Goal: Register for event/course

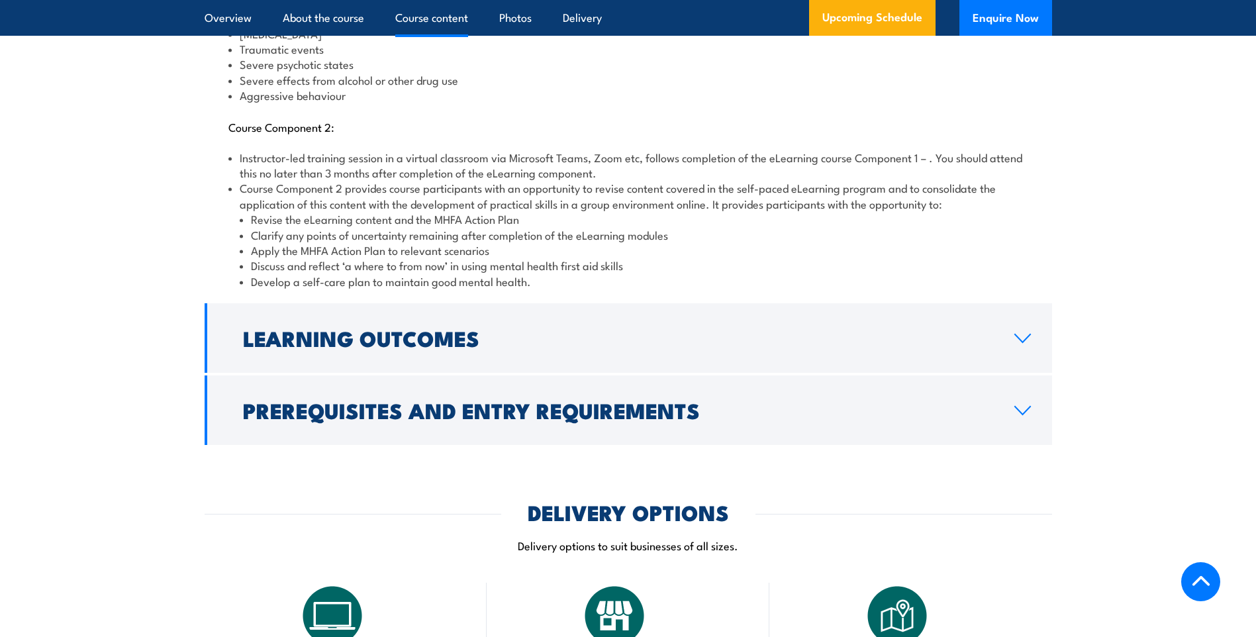
scroll to position [1854, 0]
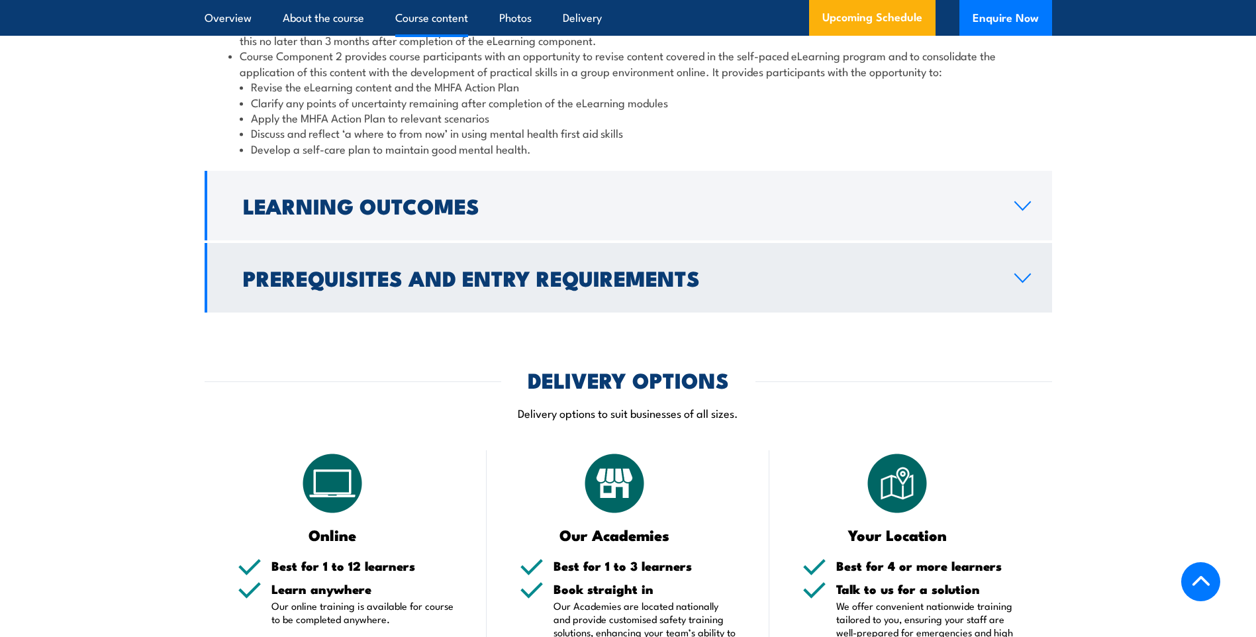
click at [1004, 262] on link "Prerequisites and Entry Requirements" at bounding box center [628, 278] width 847 height 70
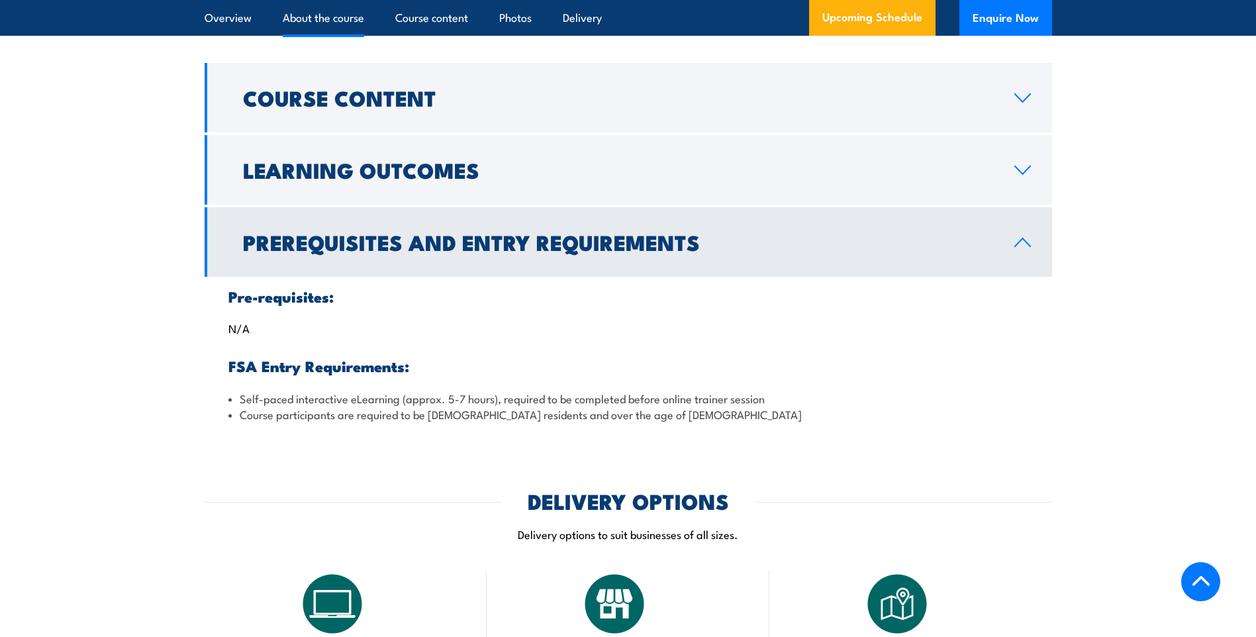
scroll to position [1235, 0]
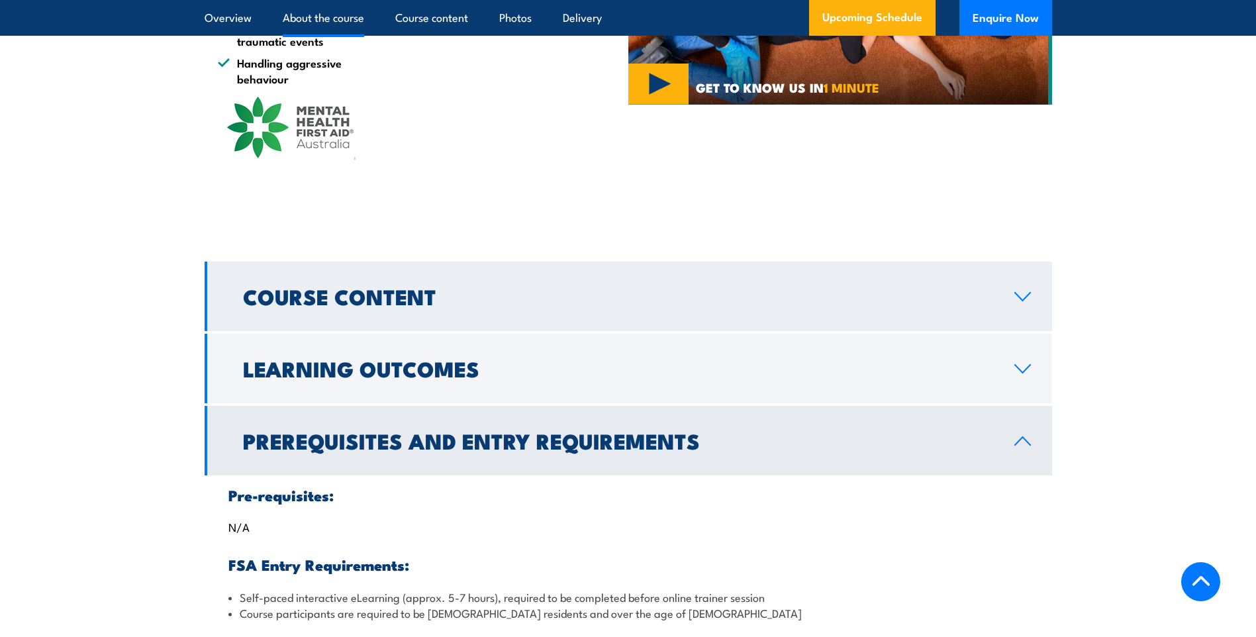
click at [1019, 291] on icon at bounding box center [1023, 296] width 18 height 11
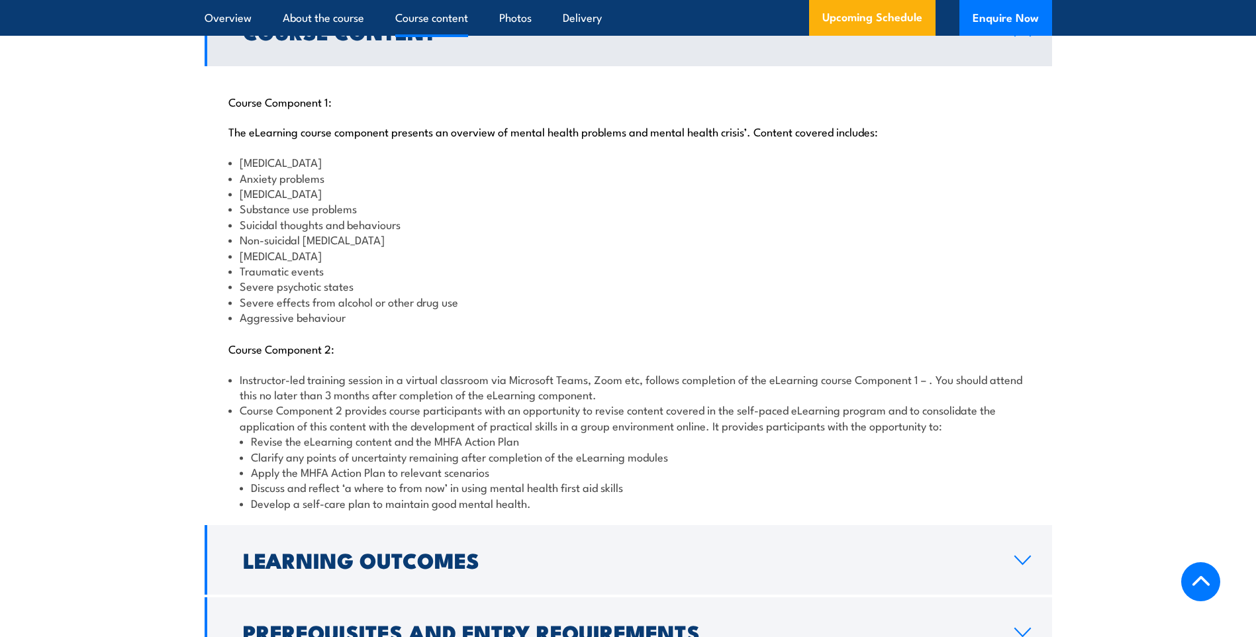
scroll to position [1632, 0]
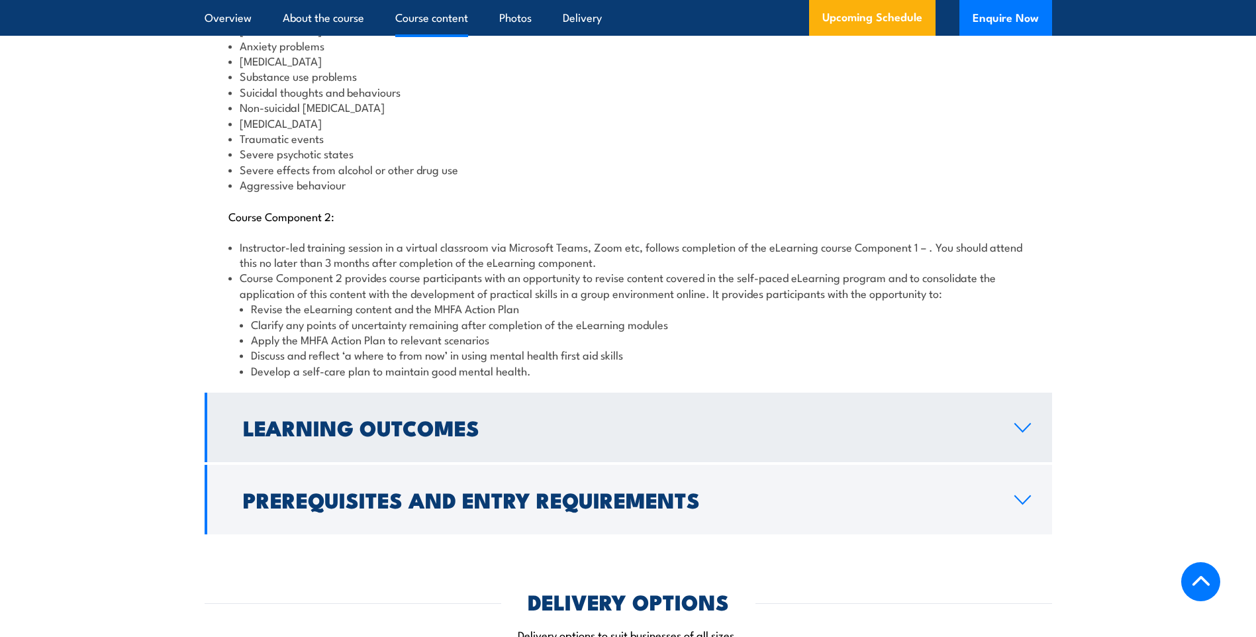
click at [970, 418] on h2 "Learning Outcomes" at bounding box center [618, 427] width 750 height 19
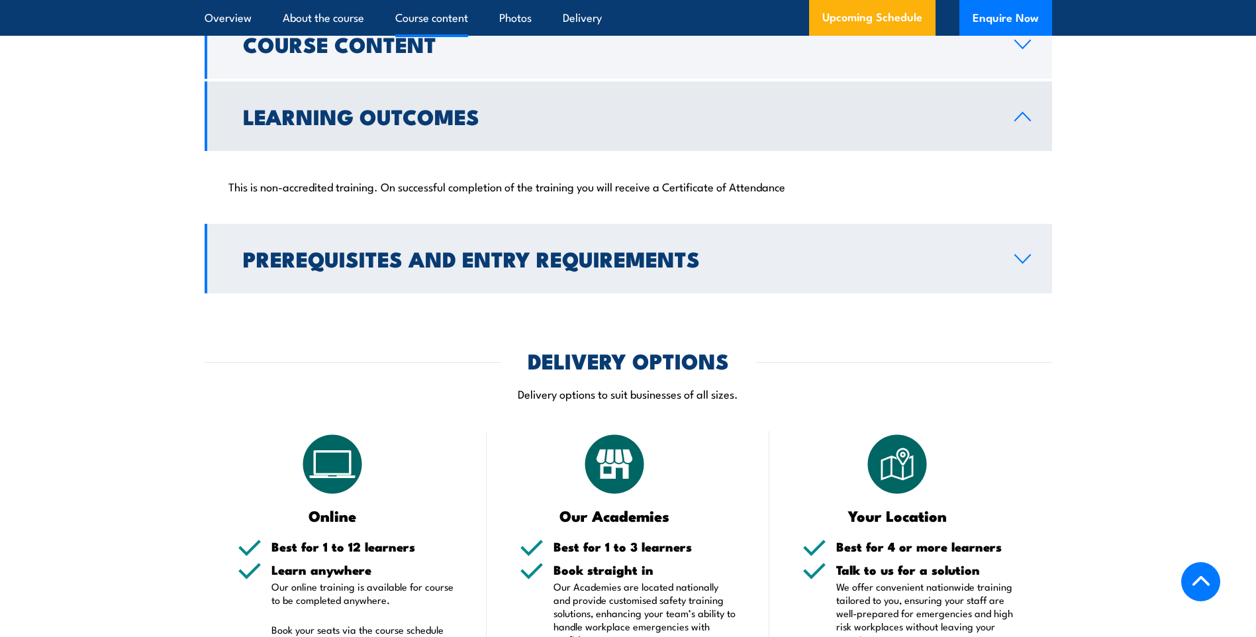
scroll to position [1421, 0]
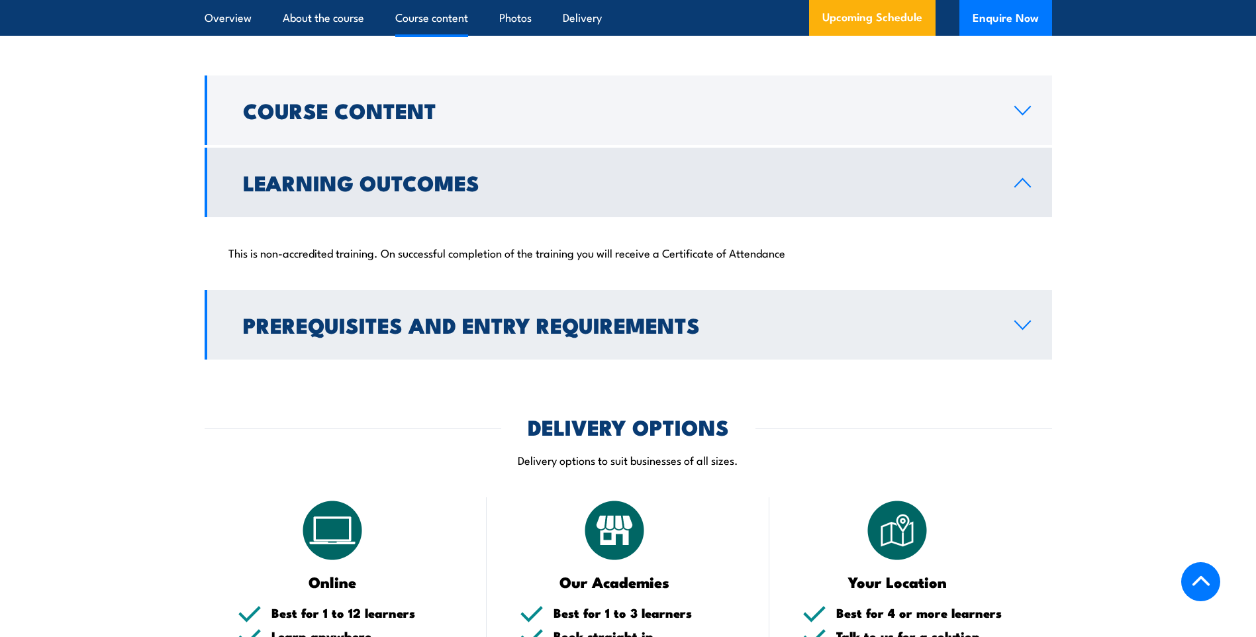
click at [861, 323] on link "Prerequisites and Entry Requirements" at bounding box center [628, 325] width 847 height 70
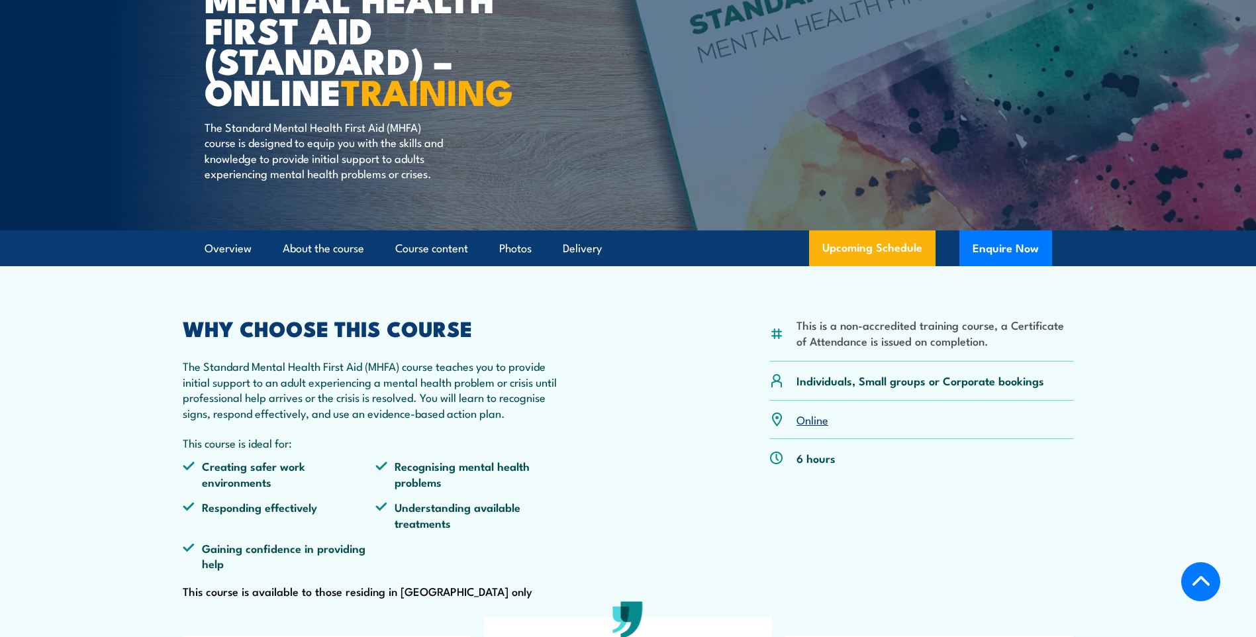
scroll to position [97, 0]
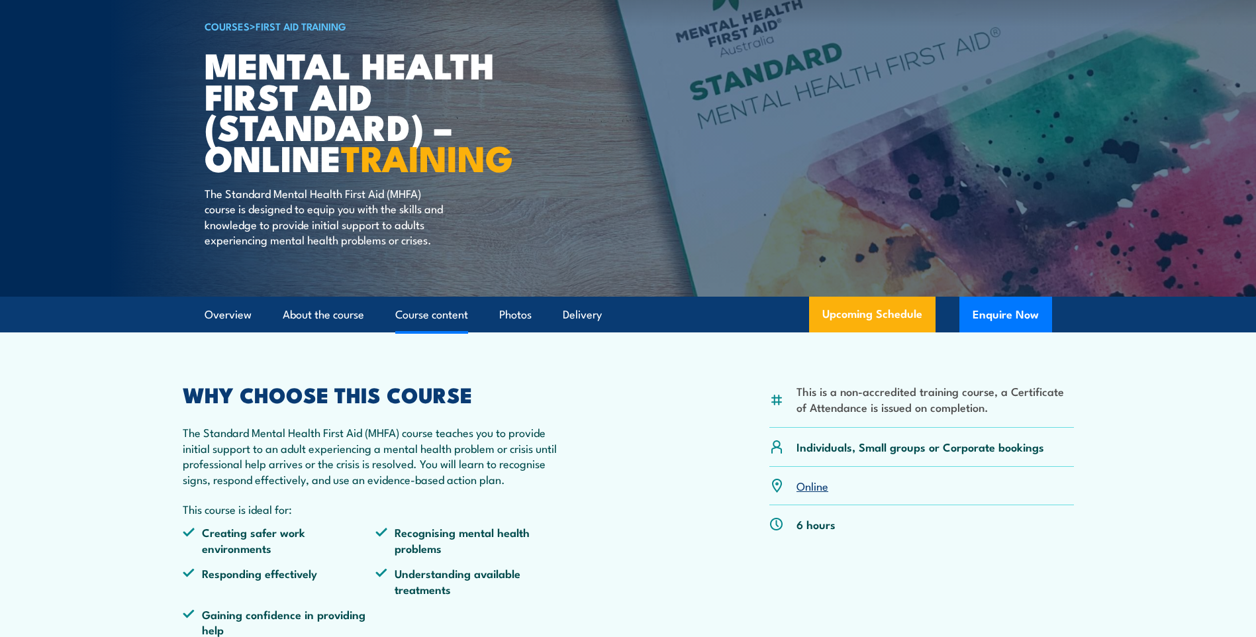
click at [457, 332] on link "Course content" at bounding box center [431, 314] width 73 height 35
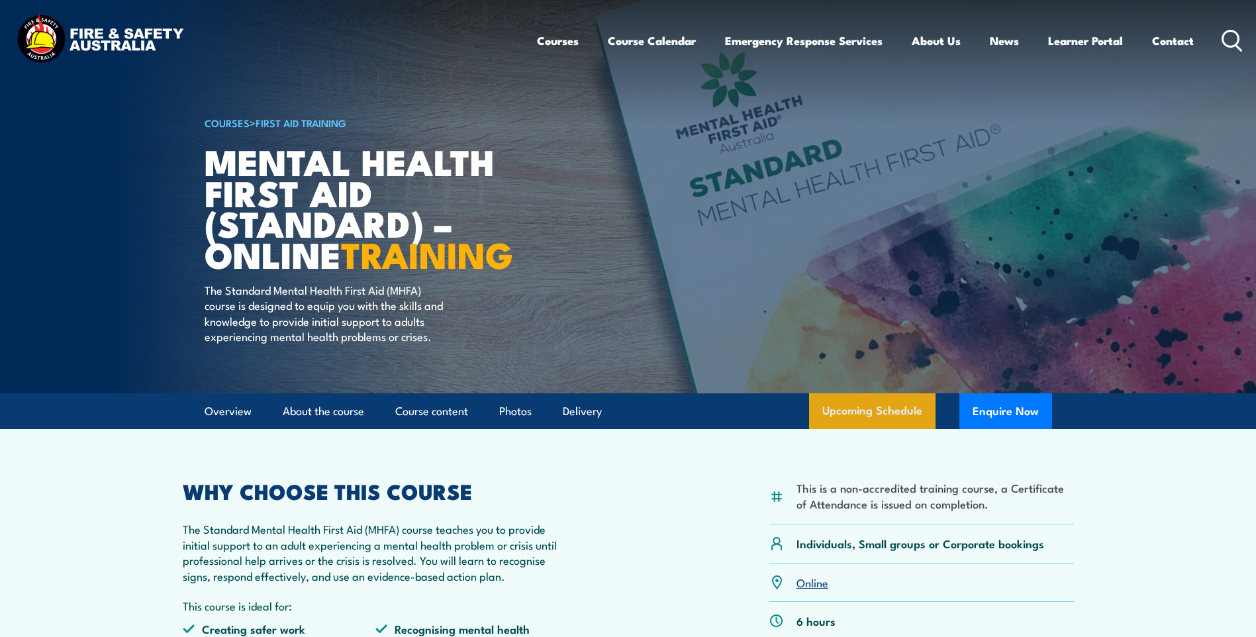
click at [889, 425] on link "Upcoming Schedule" at bounding box center [872, 411] width 126 height 36
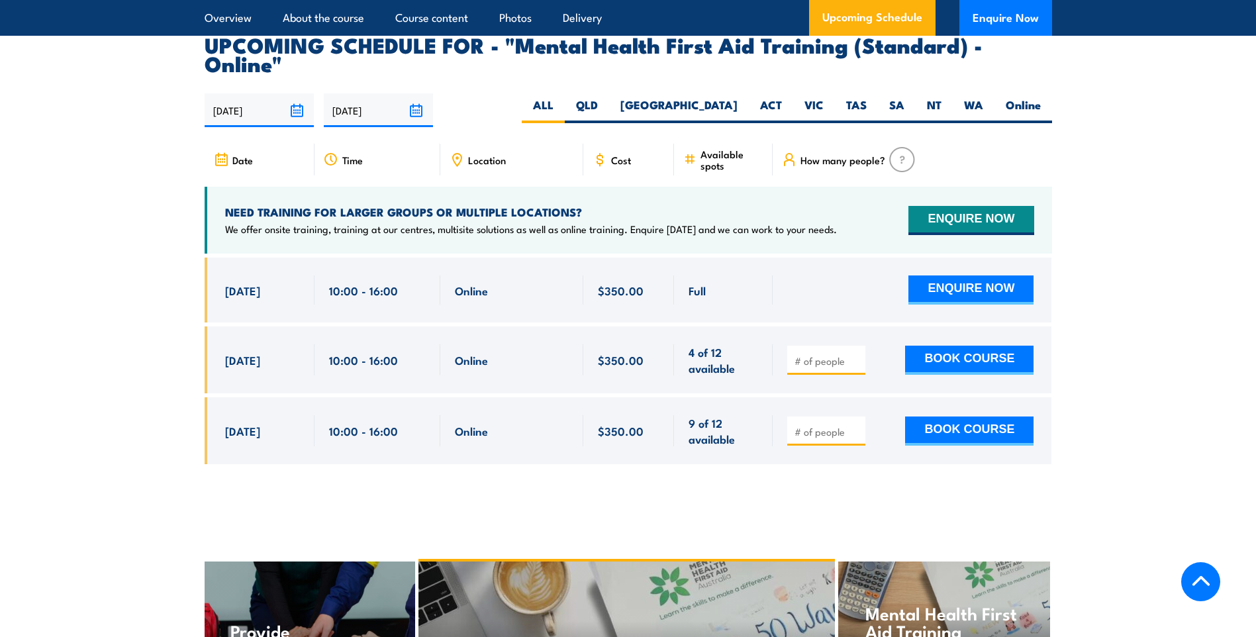
scroll to position [2287, 0]
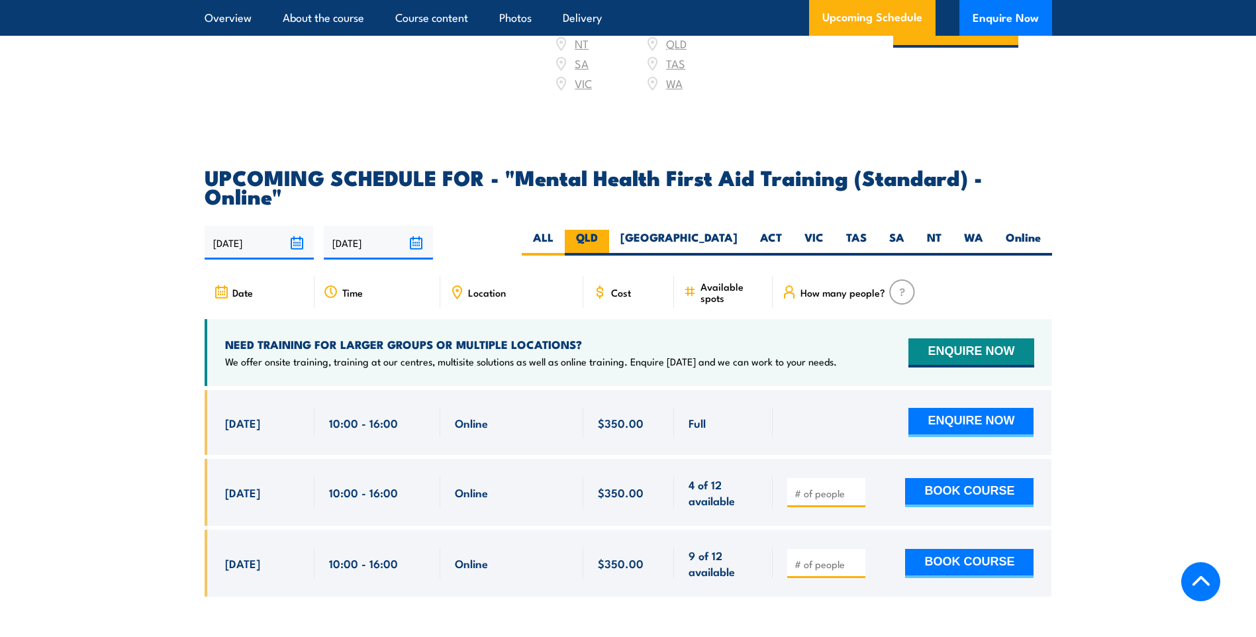
click at [609, 230] on label "QLD" at bounding box center [587, 243] width 44 height 26
click at [606, 230] on input "QLD" at bounding box center [602, 234] width 9 height 9
radio input "true"
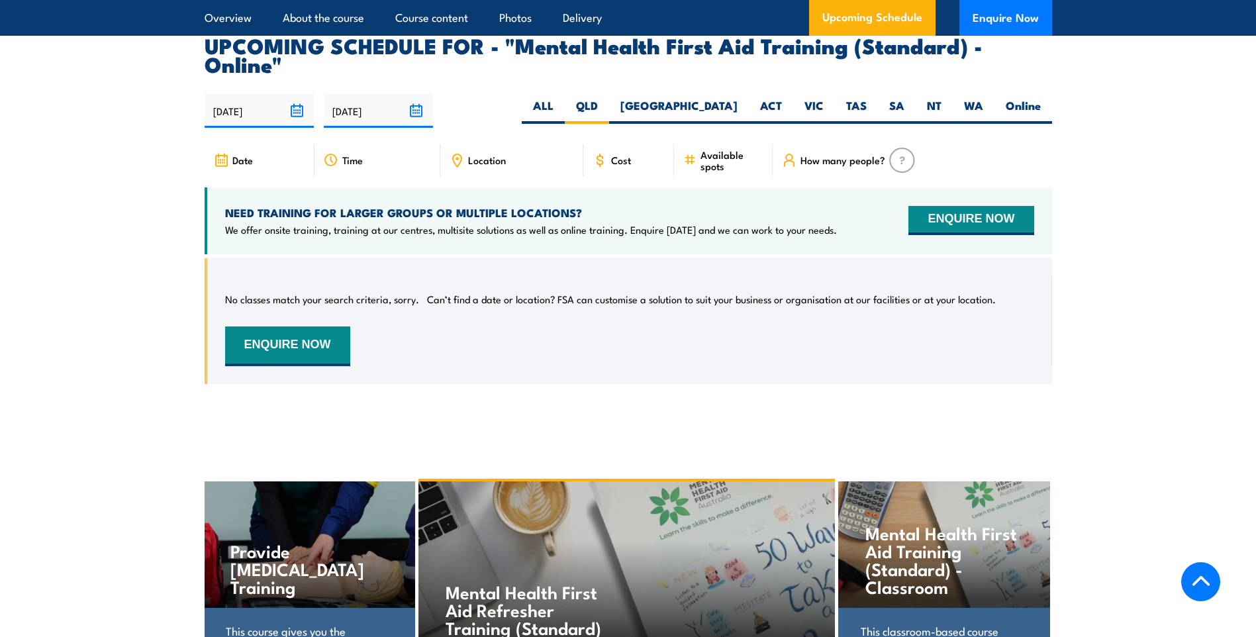
scroll to position [2586, 0]
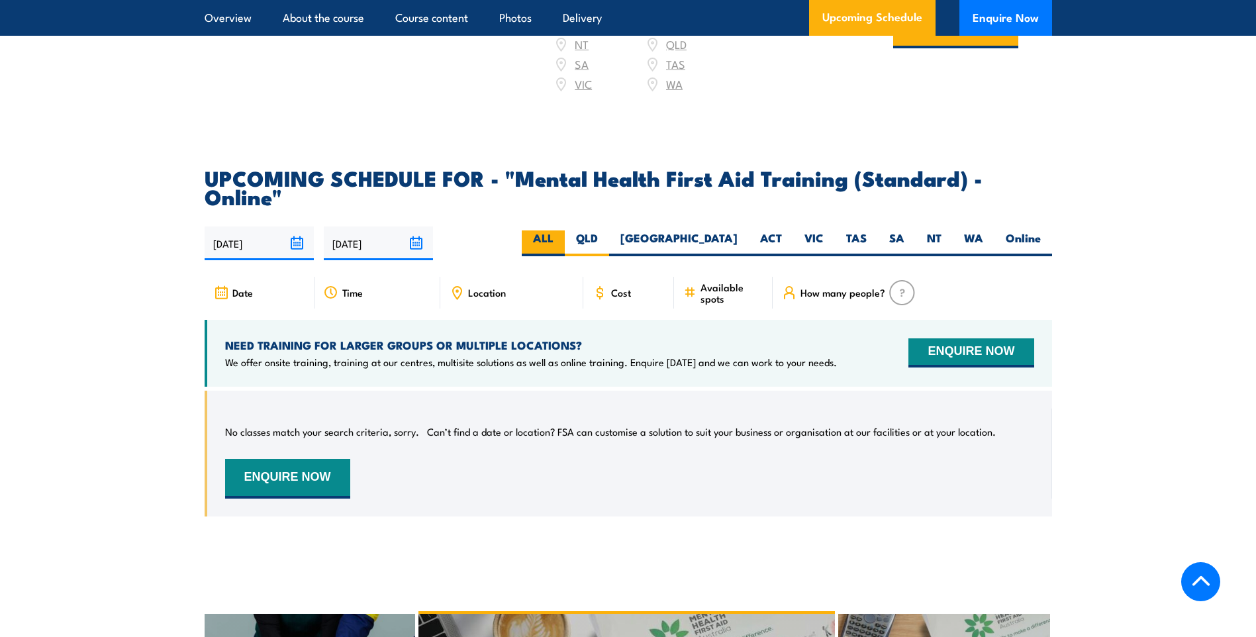
click at [565, 230] on label "ALL" at bounding box center [543, 243] width 43 height 26
click at [562, 230] on input "ALL" at bounding box center [557, 234] width 9 height 9
radio input "true"
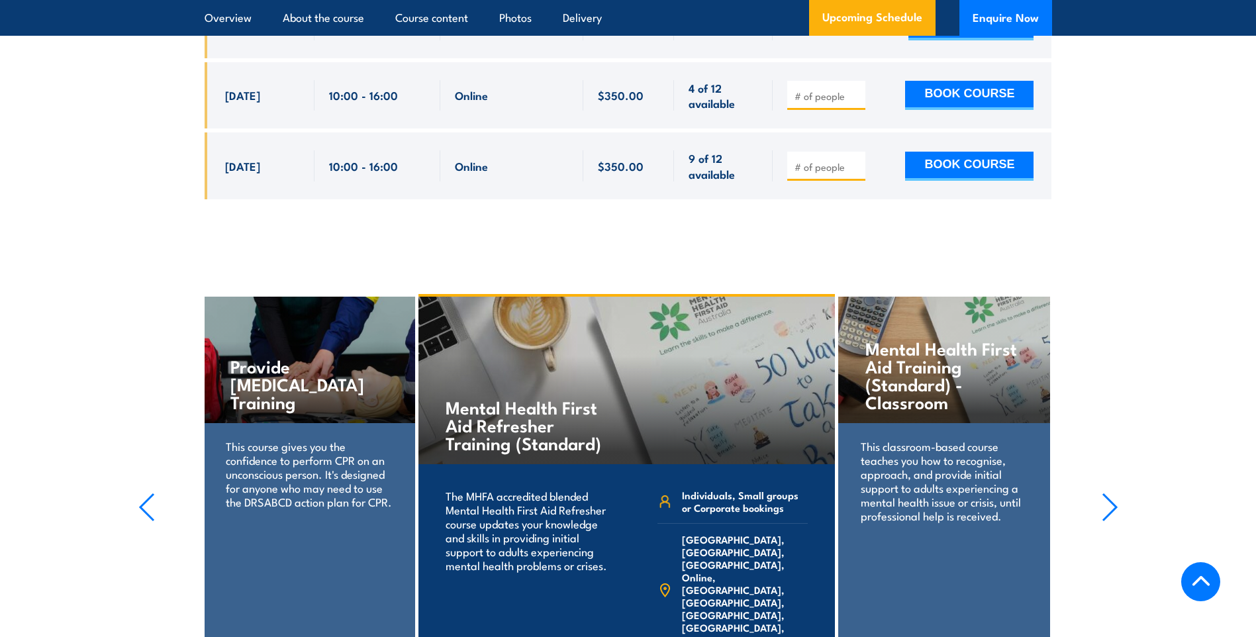
scroll to position [3116, 0]
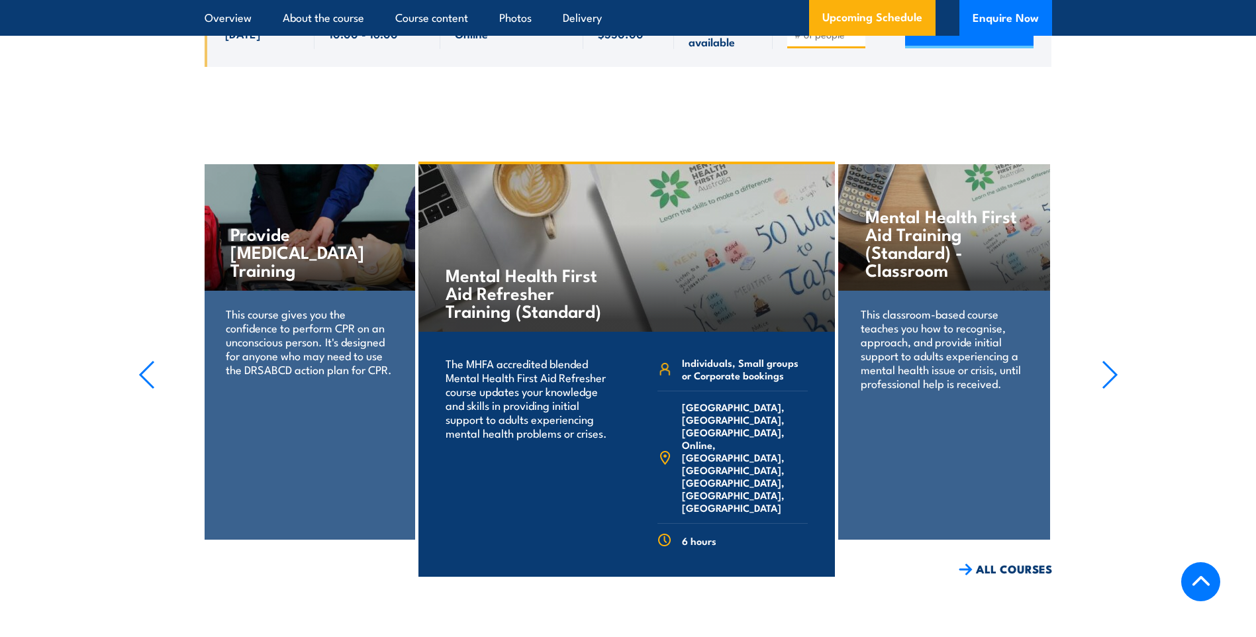
click at [754, 580] on link "COURSE DETAILS" at bounding box center [769, 597] width 131 height 34
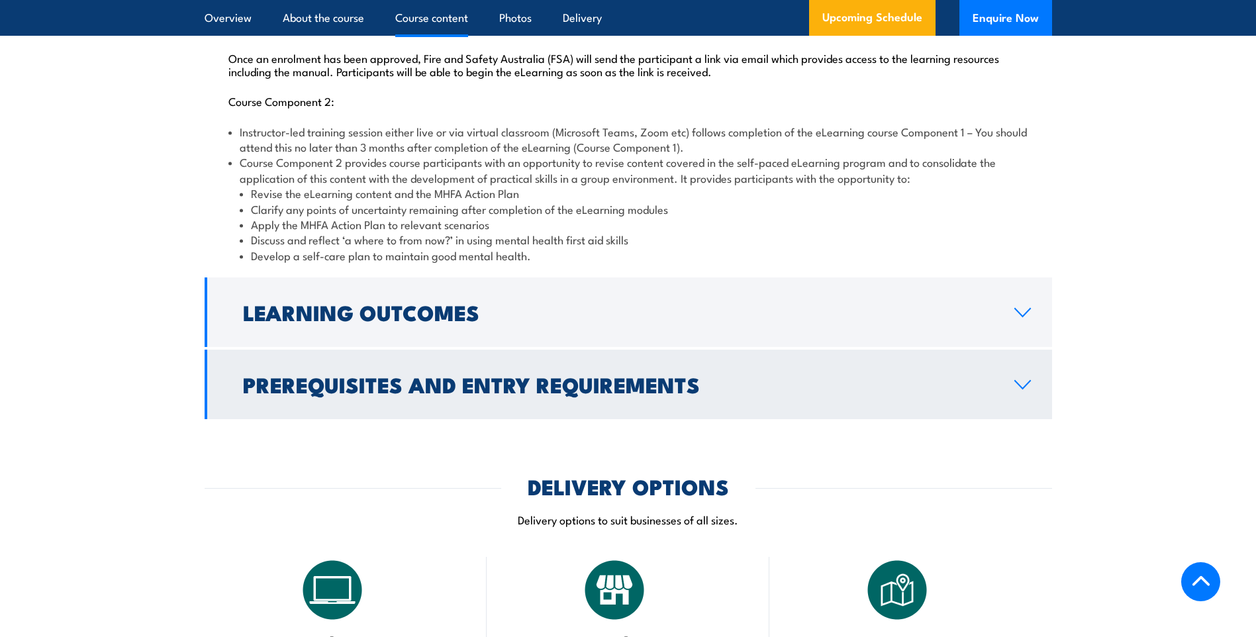
scroll to position [1655, 0]
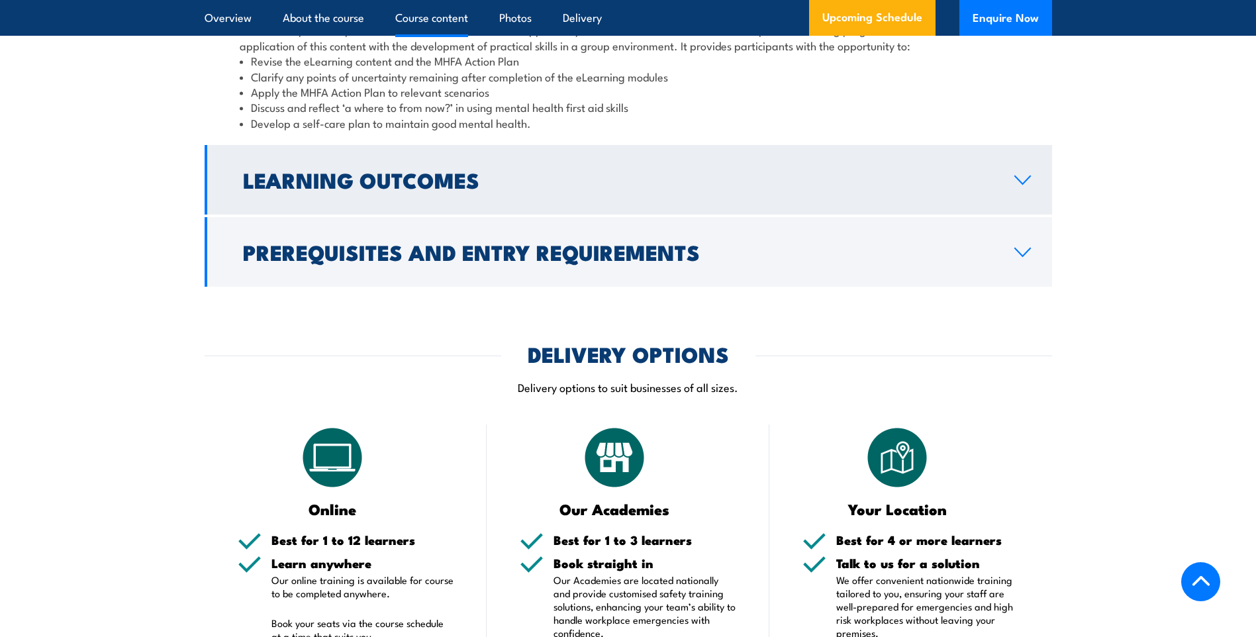
click at [995, 215] on link "Learning Outcomes" at bounding box center [628, 180] width 847 height 70
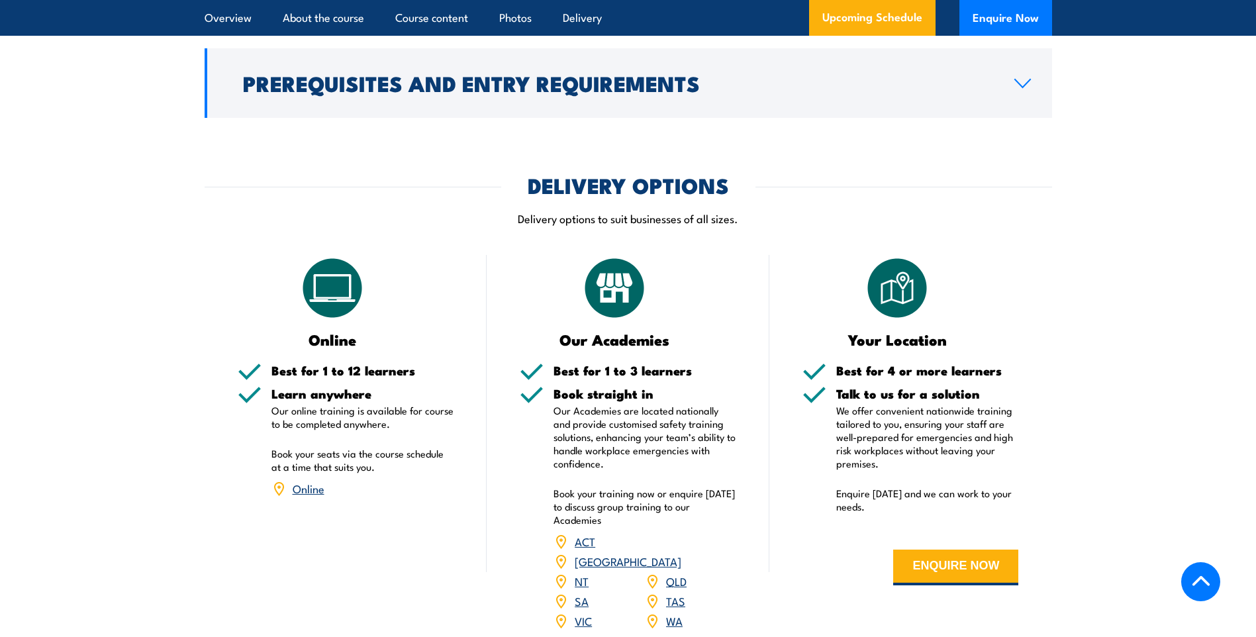
scroll to position [1196, 0]
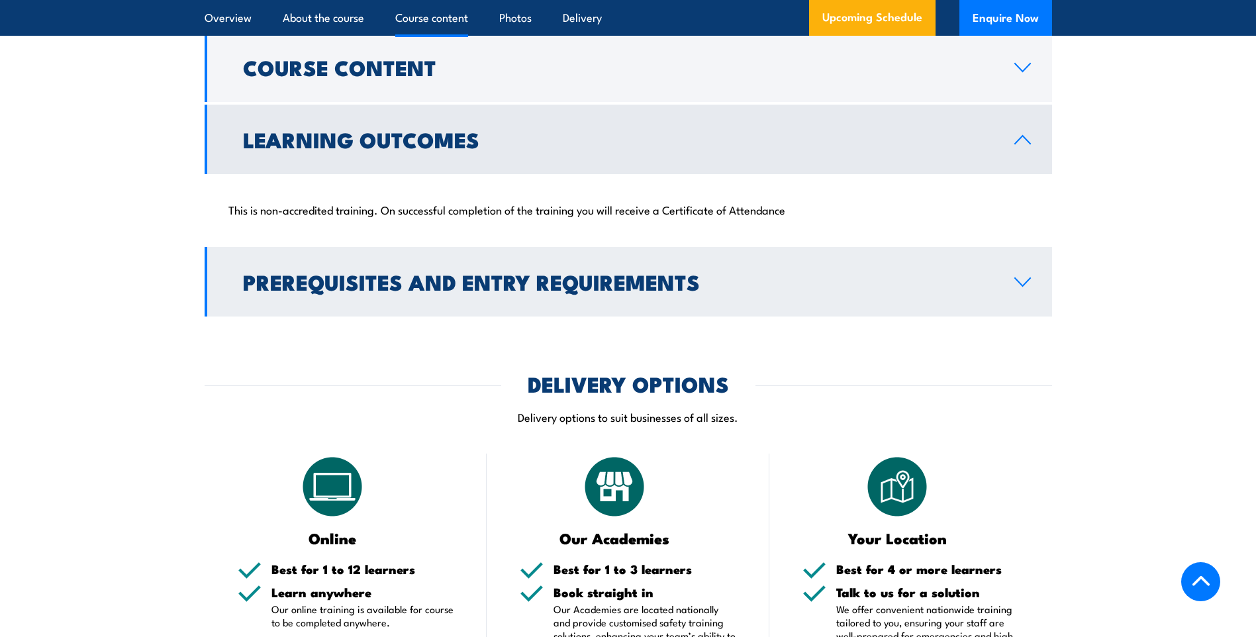
click at [959, 291] on h2 "Prerequisites and Entry Requirements" at bounding box center [618, 281] width 750 height 19
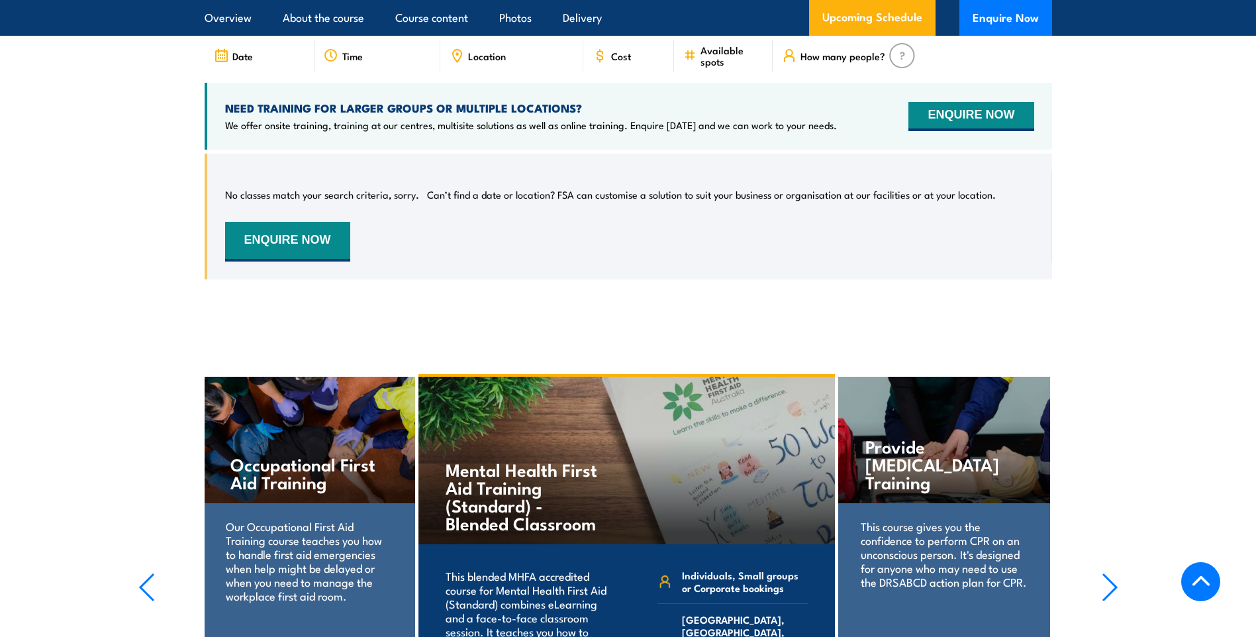
scroll to position [2521, 0]
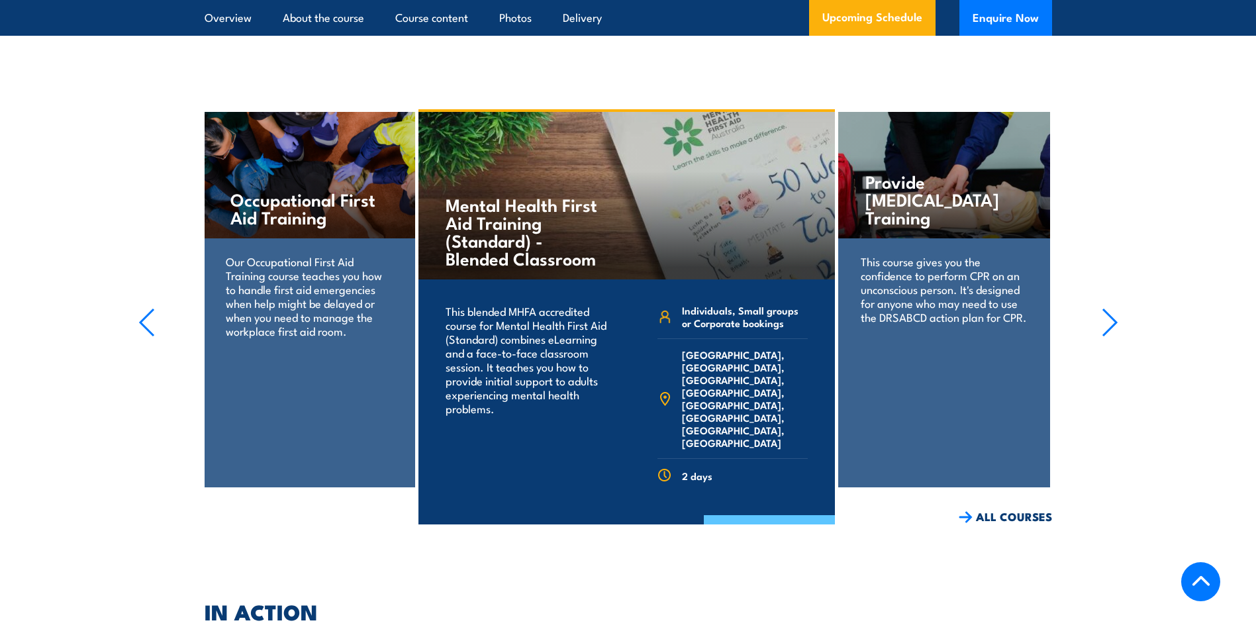
click at [768, 522] on link "COURSE DETAILS" at bounding box center [769, 532] width 131 height 34
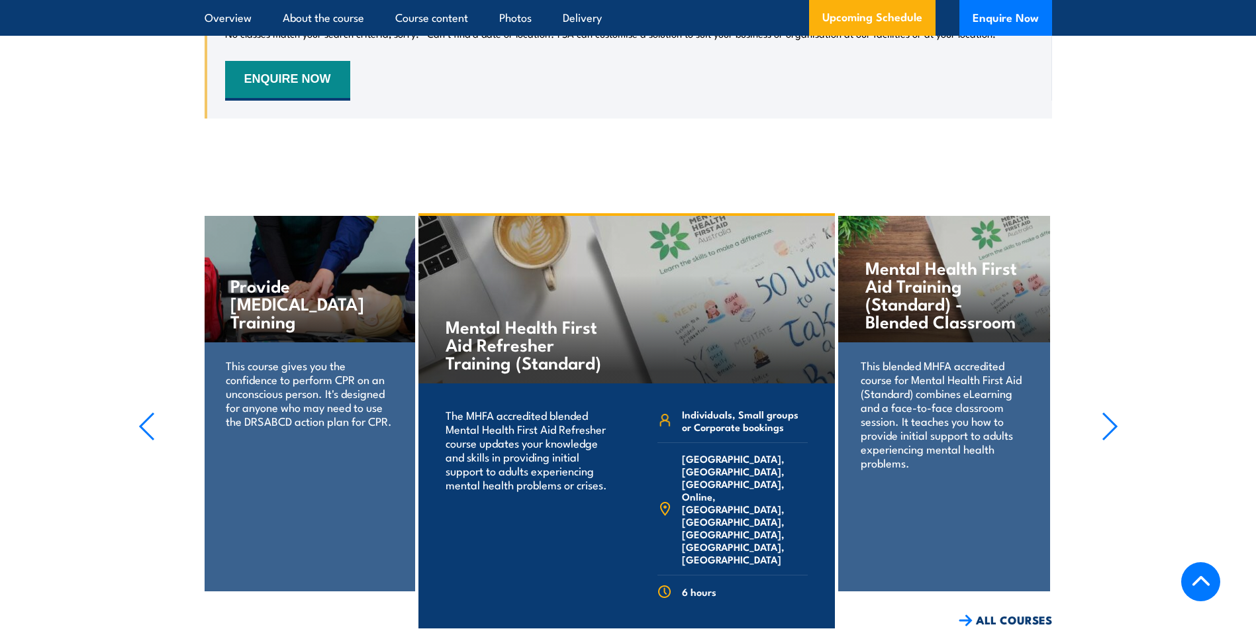
scroll to position [2913, 0]
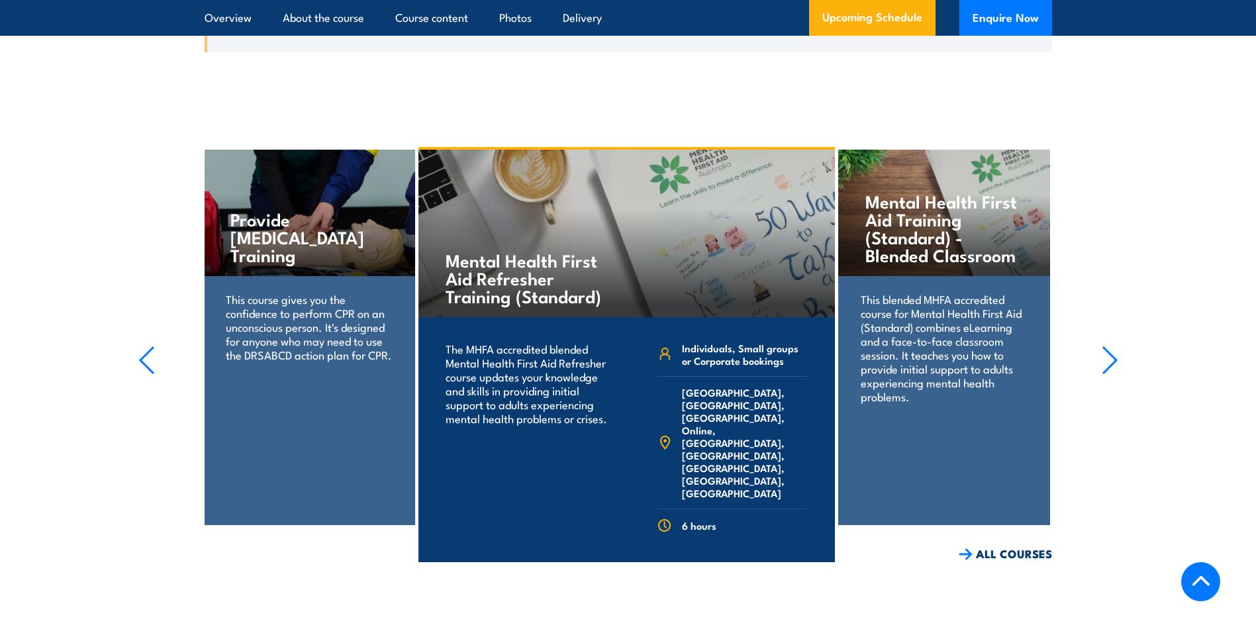
click at [1110, 373] on icon "button" at bounding box center [1110, 360] width 17 height 29
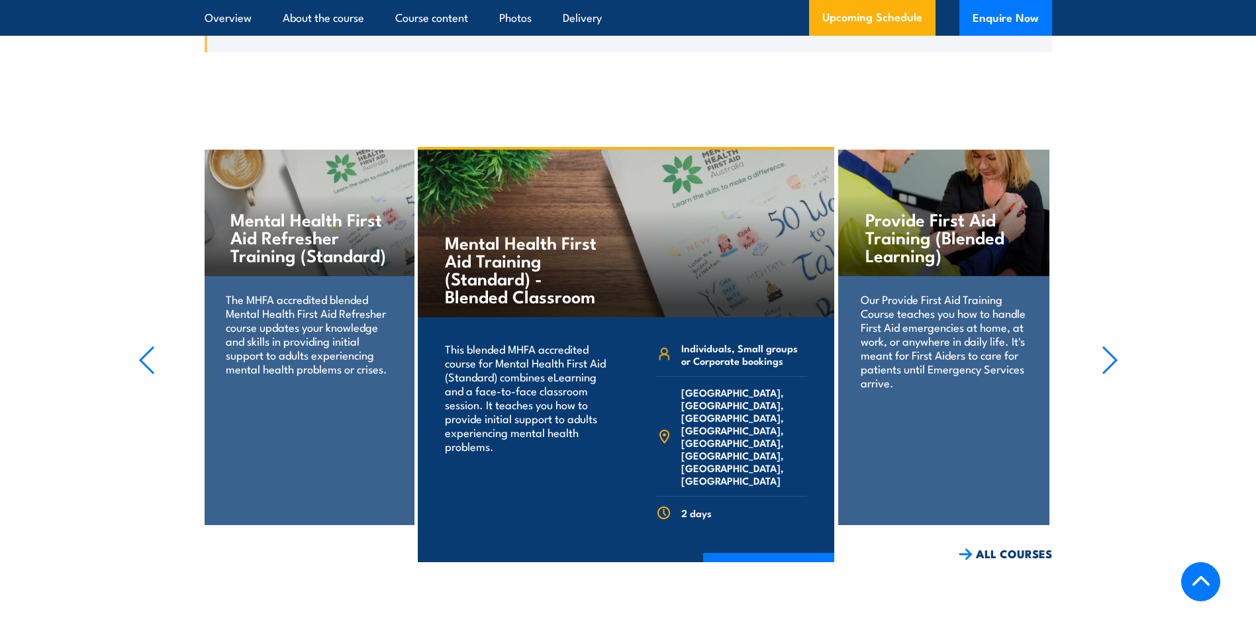
click at [1110, 373] on icon "button" at bounding box center [1110, 360] width 17 height 29
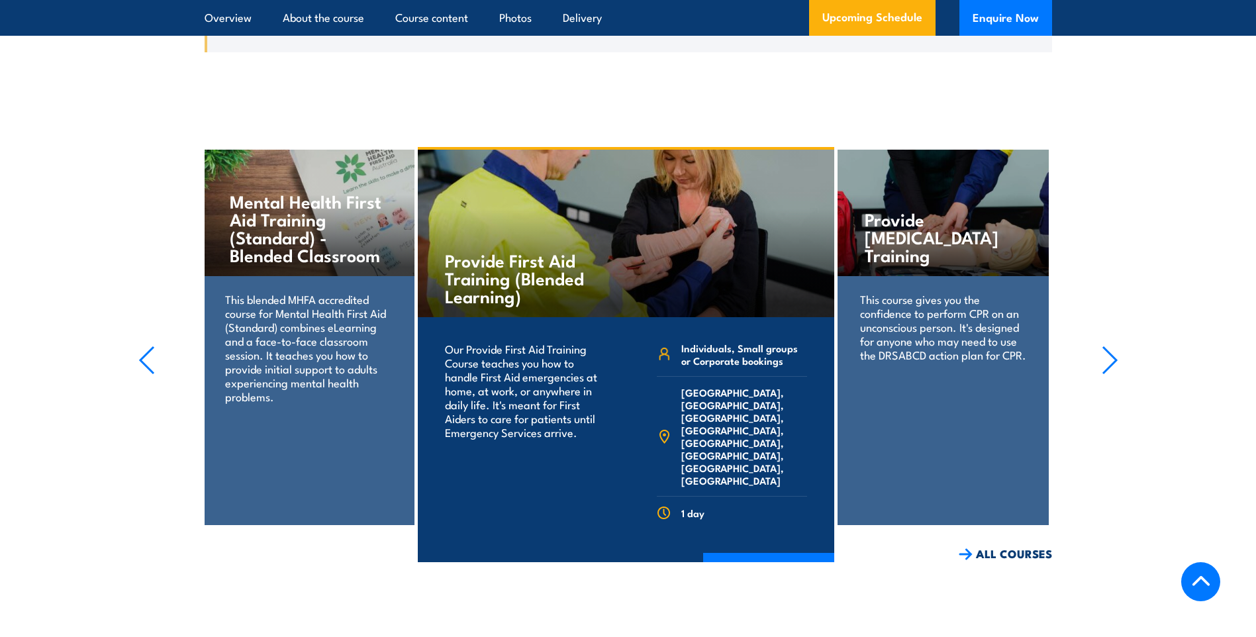
click at [1110, 373] on icon "button" at bounding box center [1110, 360] width 17 height 29
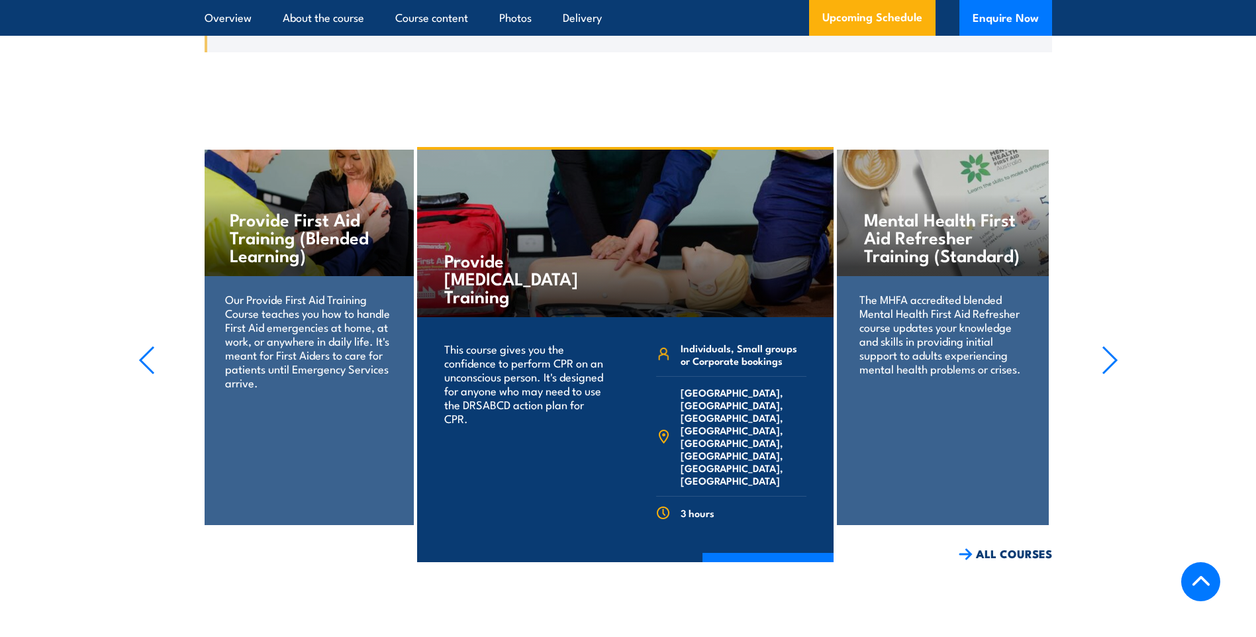
click at [1110, 373] on icon "button" at bounding box center [1110, 360] width 17 height 29
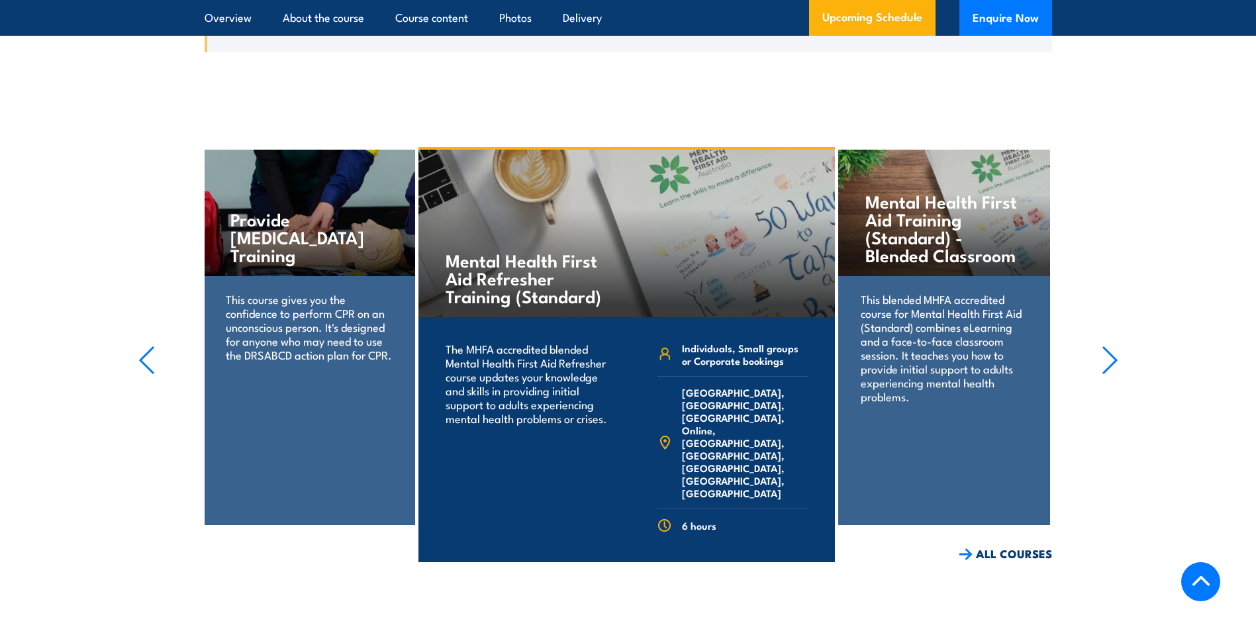
click at [1110, 373] on icon "button" at bounding box center [1110, 360] width 17 height 29
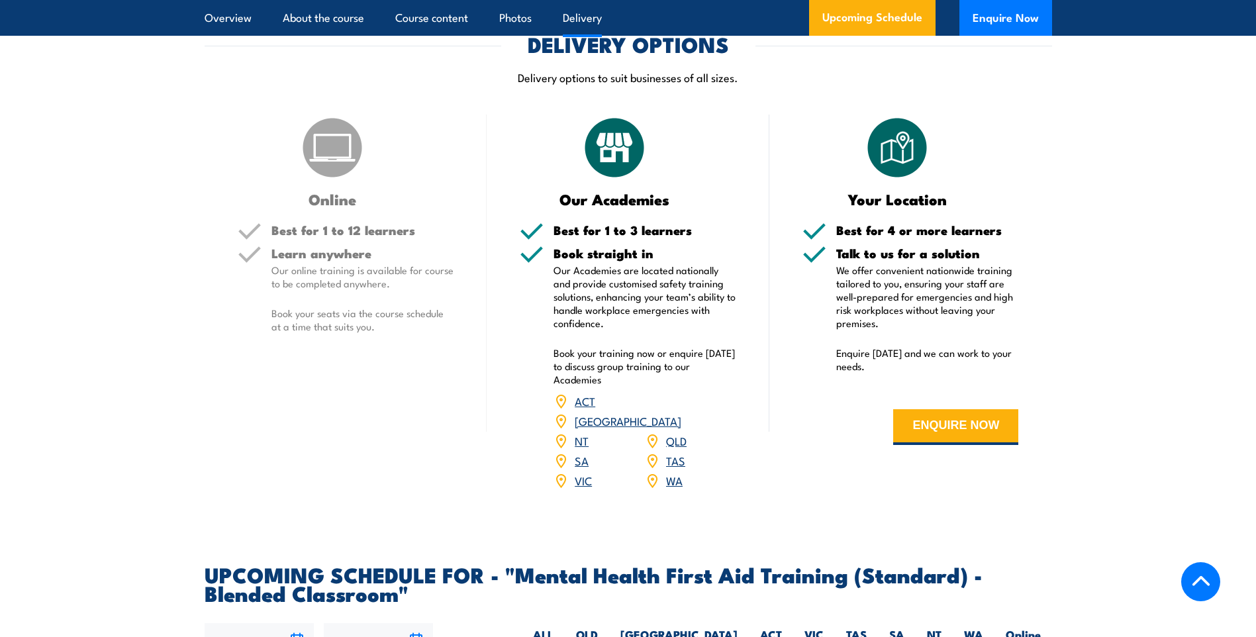
scroll to position [1986, 0]
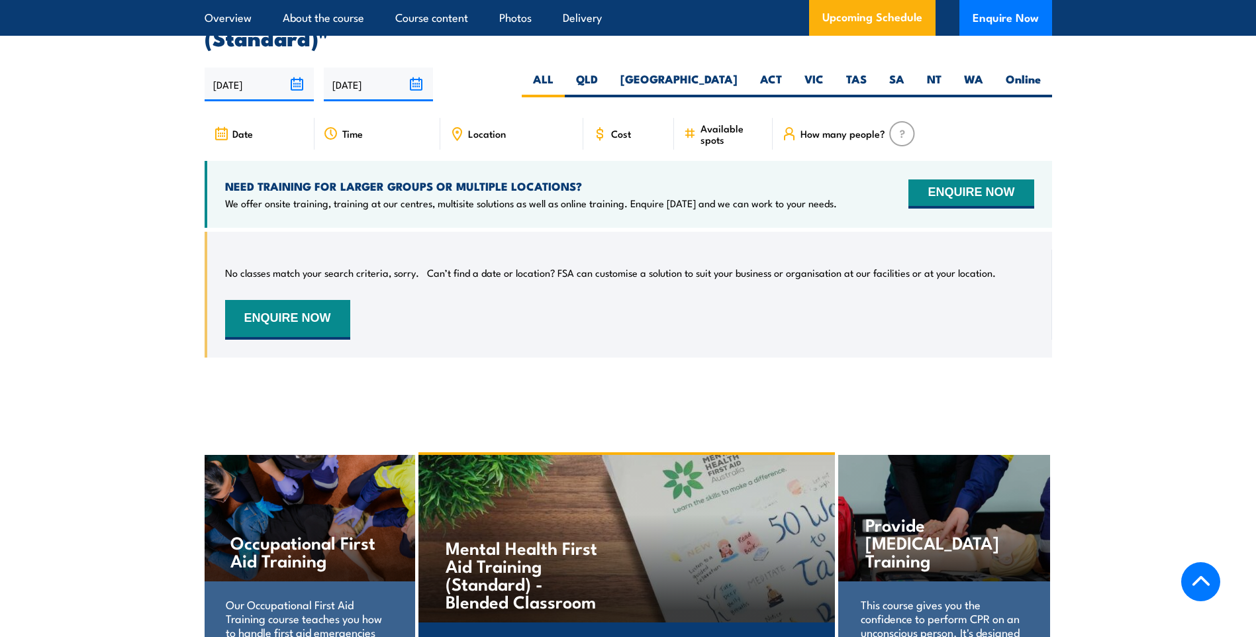
scroll to position [2123, 0]
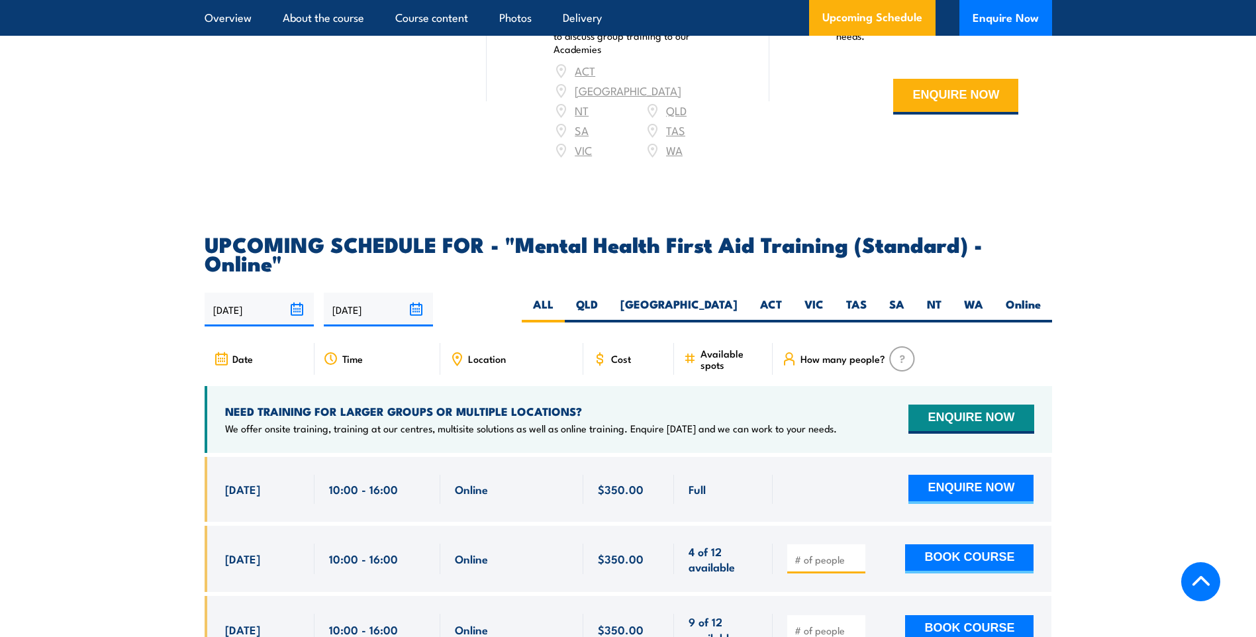
scroll to position [2586, 0]
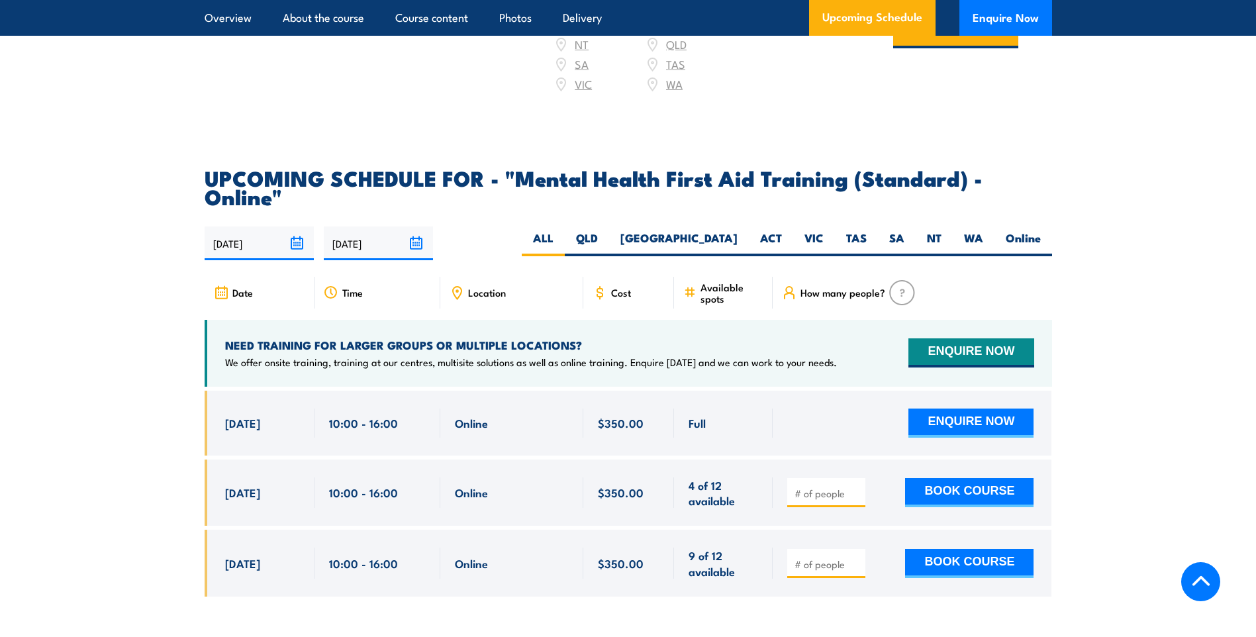
click at [810, 487] on input "number" at bounding box center [827, 493] width 66 height 13
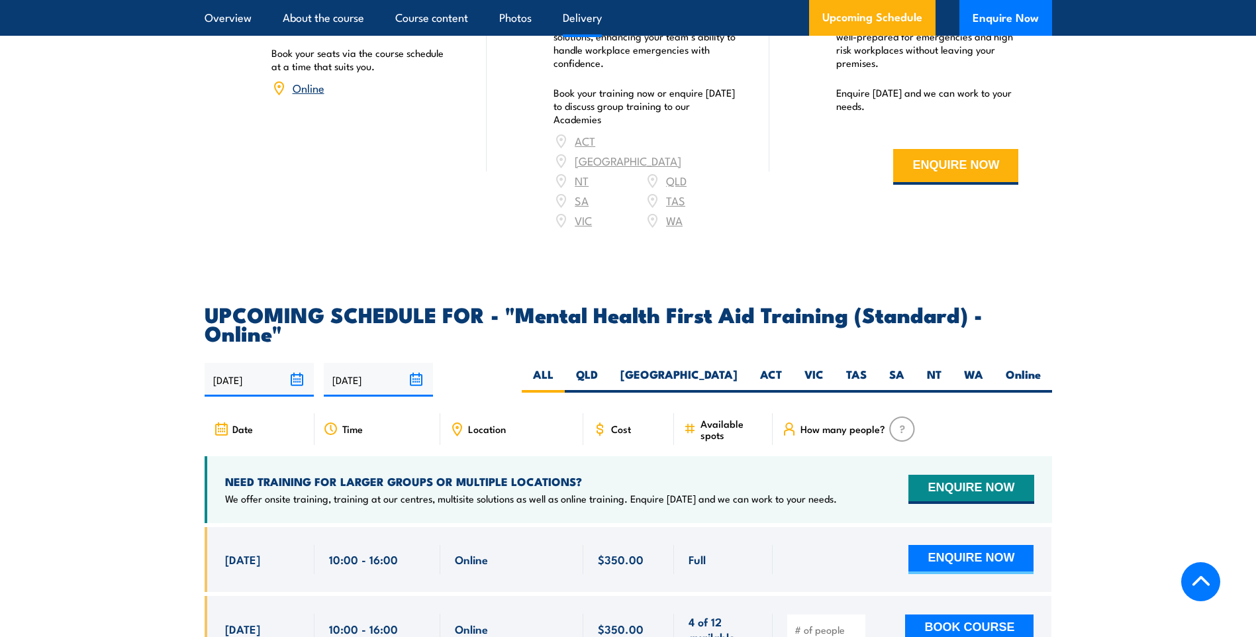
scroll to position [2648, 0]
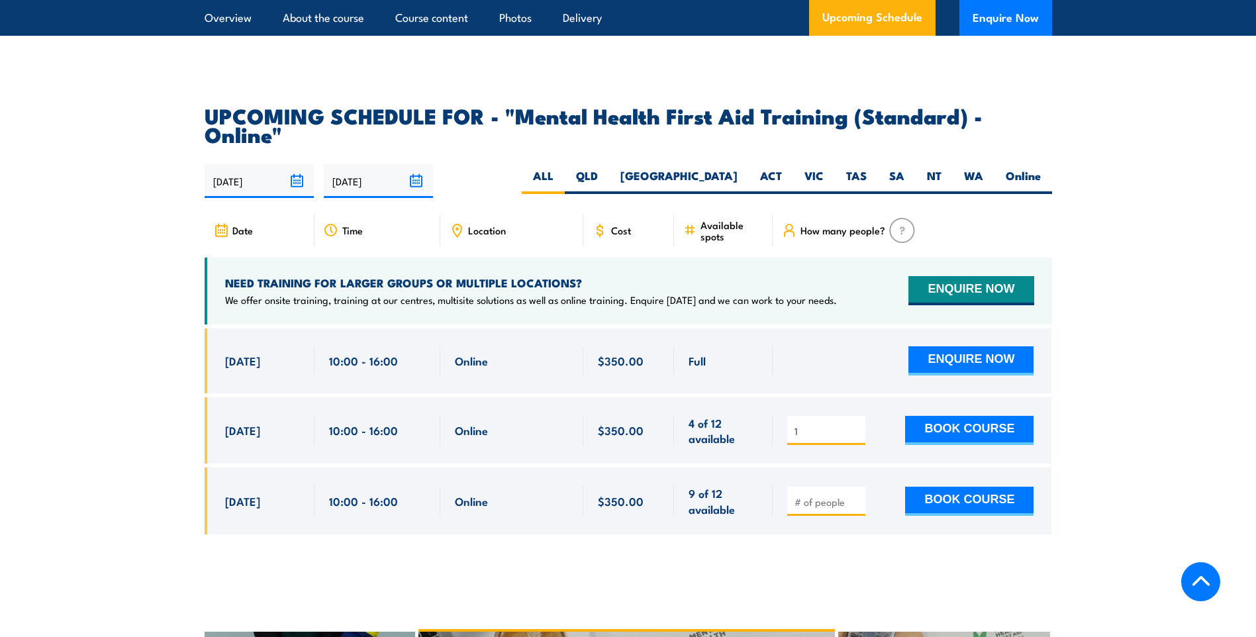
type input "1"
click at [853, 424] on input "1" at bounding box center [827, 430] width 66 height 13
click at [961, 416] on button "BOOK COURSE" at bounding box center [969, 430] width 128 height 29
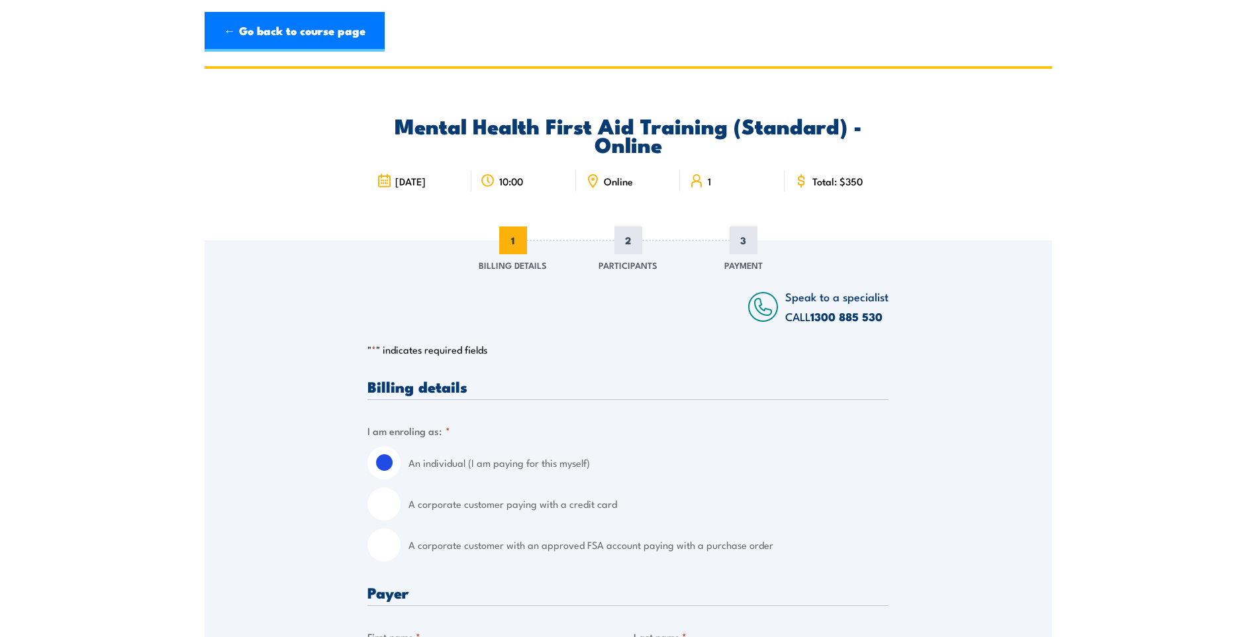
scroll to position [265, 0]
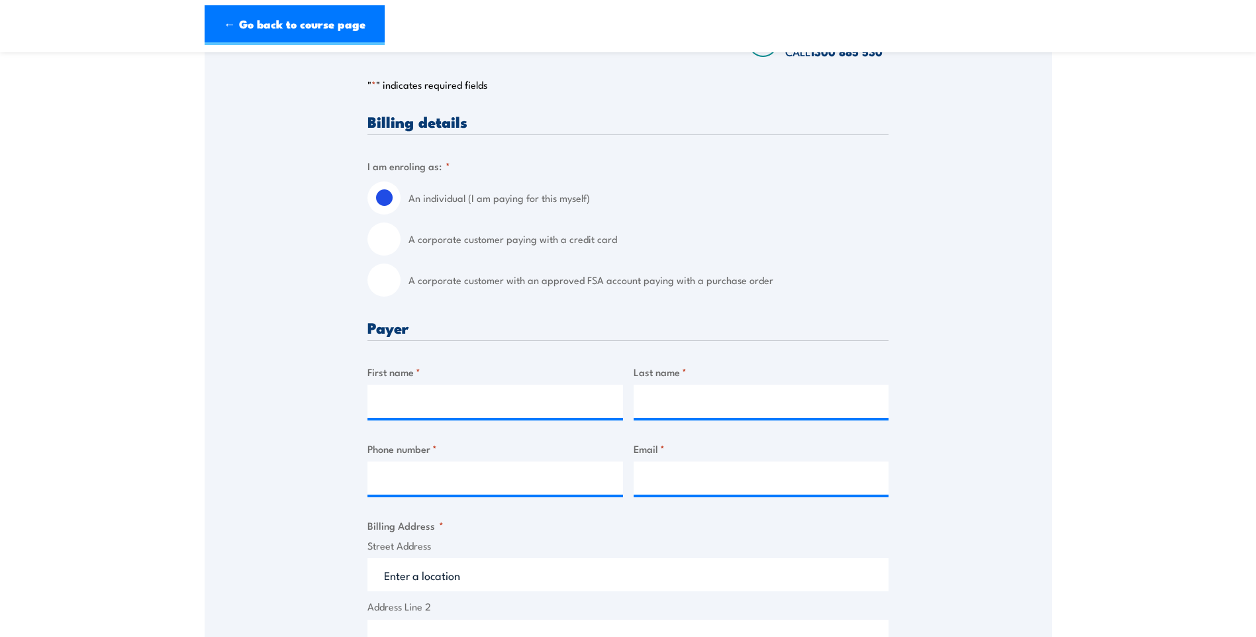
click at [378, 253] on input "A corporate customer paying with a credit card" at bounding box center [383, 238] width 33 height 33
radio input "true"
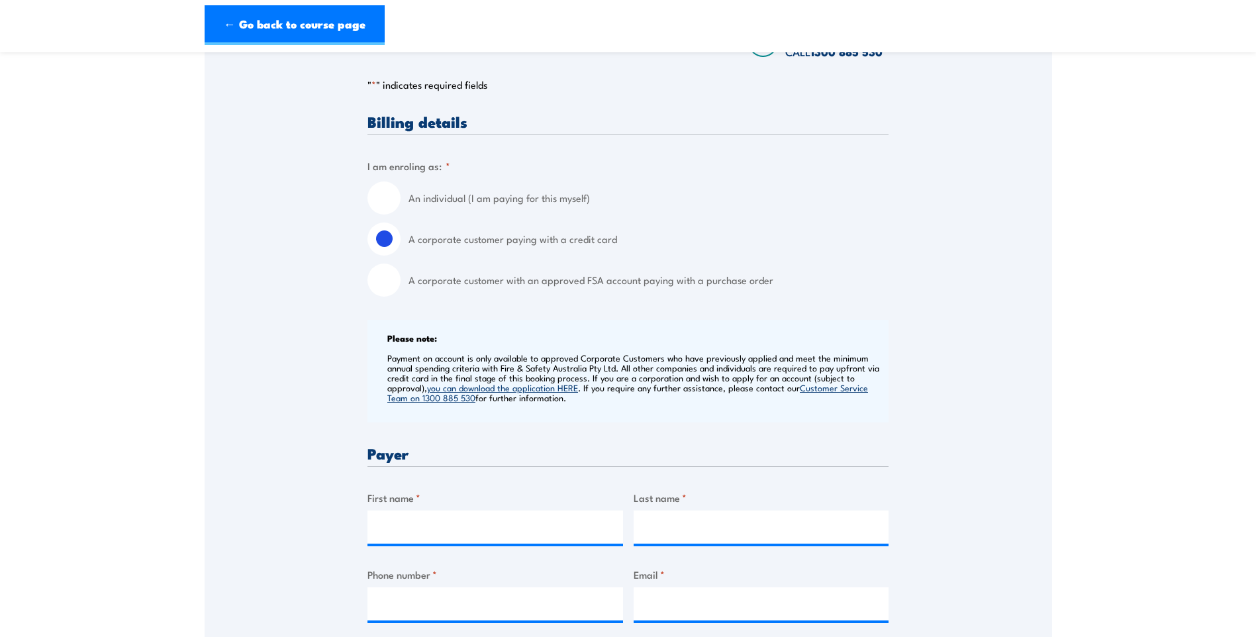
scroll to position [0, 0]
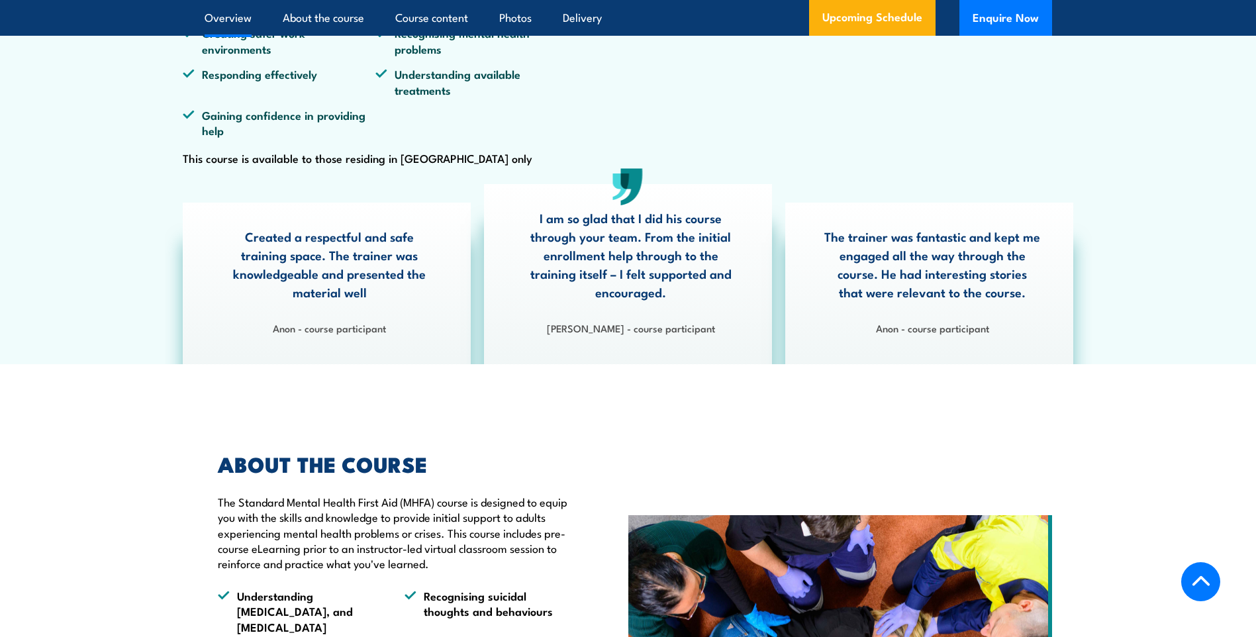
scroll to position [530, 0]
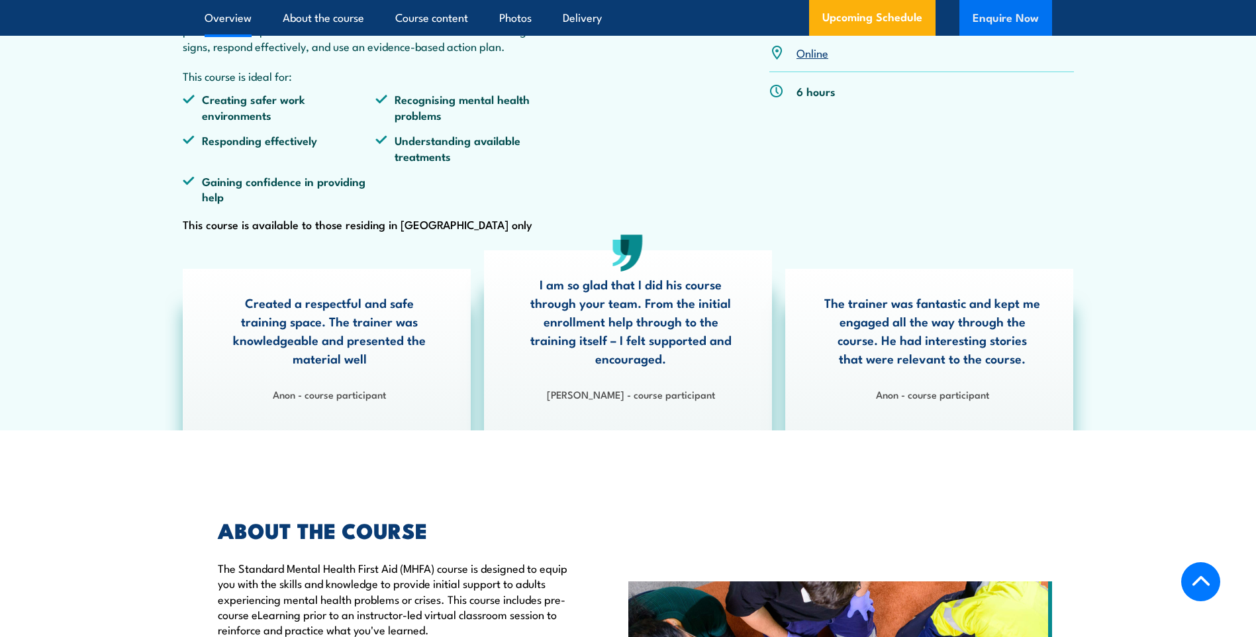
click at [1022, 11] on button "Enquire Now" at bounding box center [1005, 18] width 93 height 36
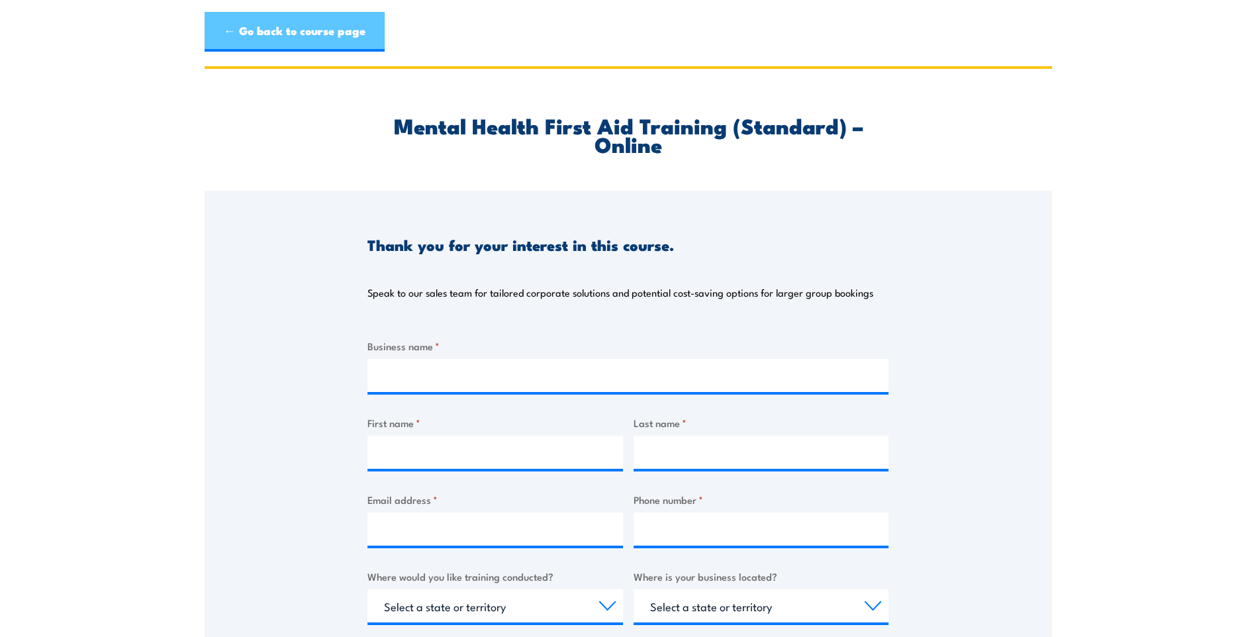
click at [295, 38] on link "← Go back to course page" at bounding box center [295, 32] width 180 height 40
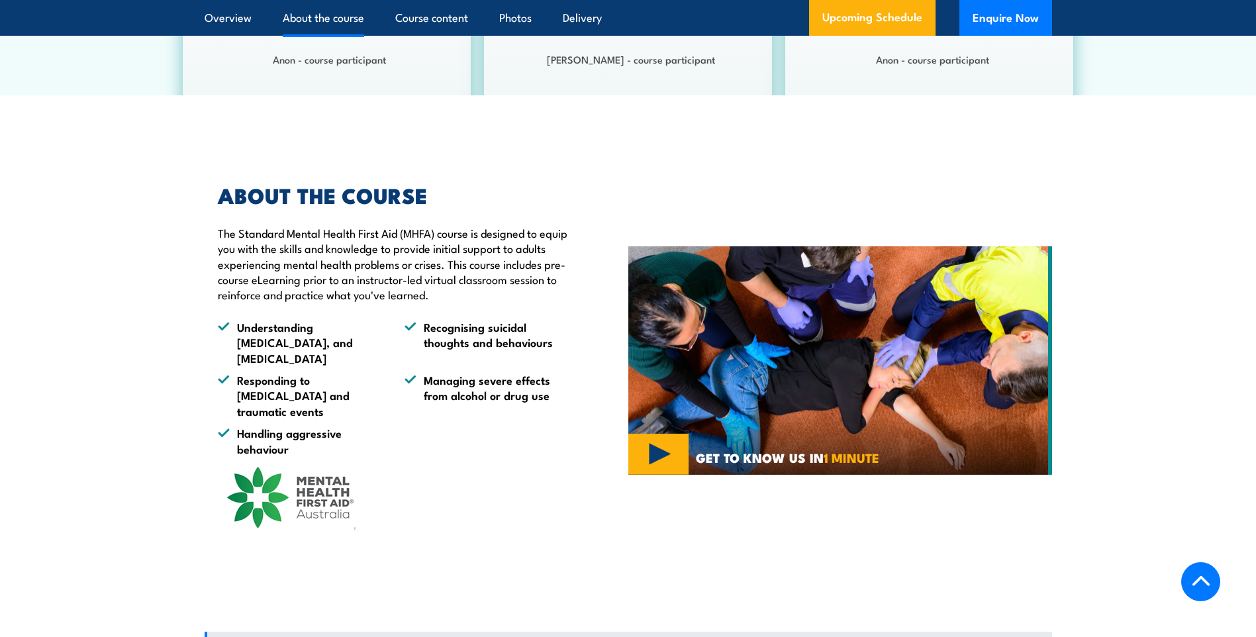
scroll to position [798, 0]
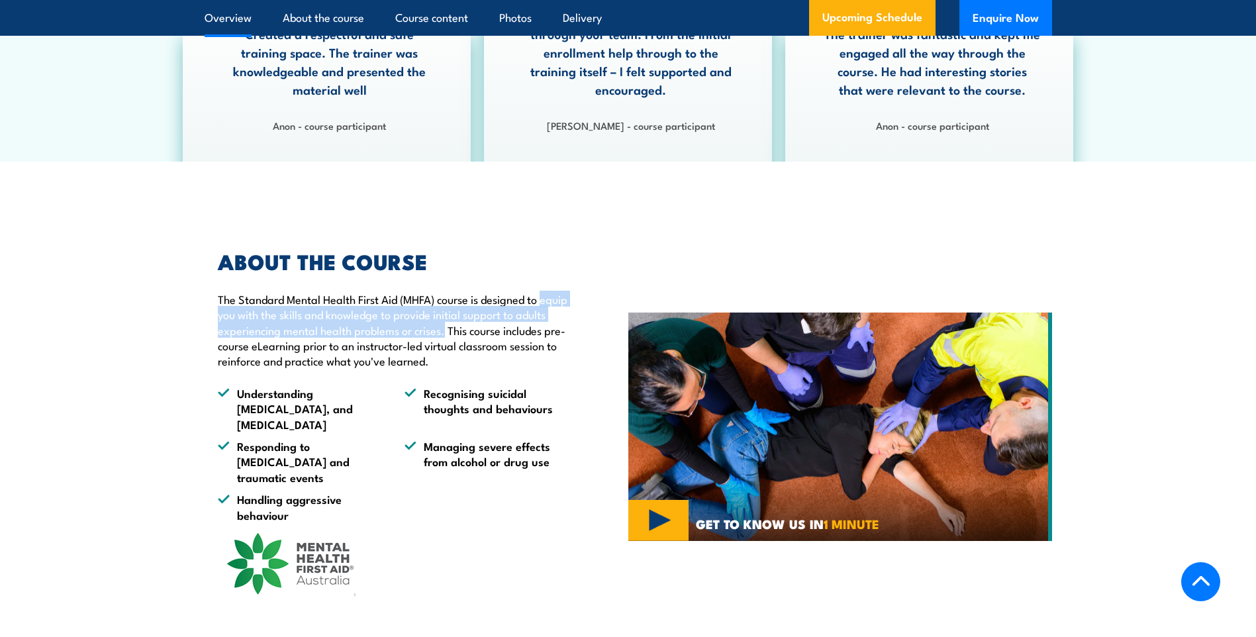
drag, startPoint x: 218, startPoint y: 330, endPoint x: 478, endPoint y: 349, distance: 260.2
click at [478, 349] on p "The Standard Mental Health First Aid (MHFA) course is designed to equip you wit…" at bounding box center [393, 329] width 350 height 77
drag, startPoint x: 478, startPoint y: 349, endPoint x: 416, endPoint y: 340, distance: 62.8
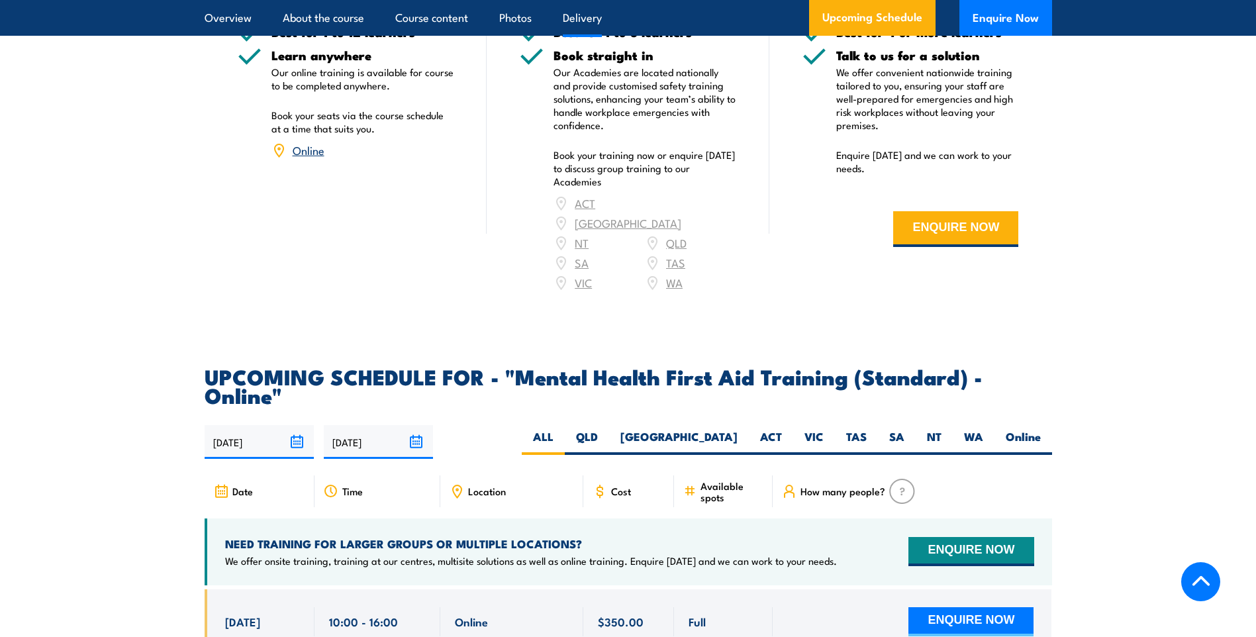
scroll to position [2652, 0]
